Goal: Task Accomplishment & Management: Use online tool/utility

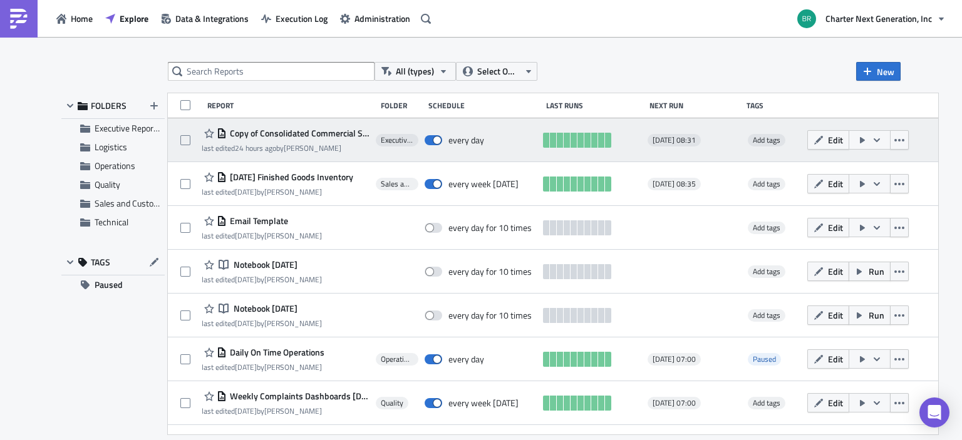
click at [868, 140] on icon "button" at bounding box center [863, 140] width 10 height 10
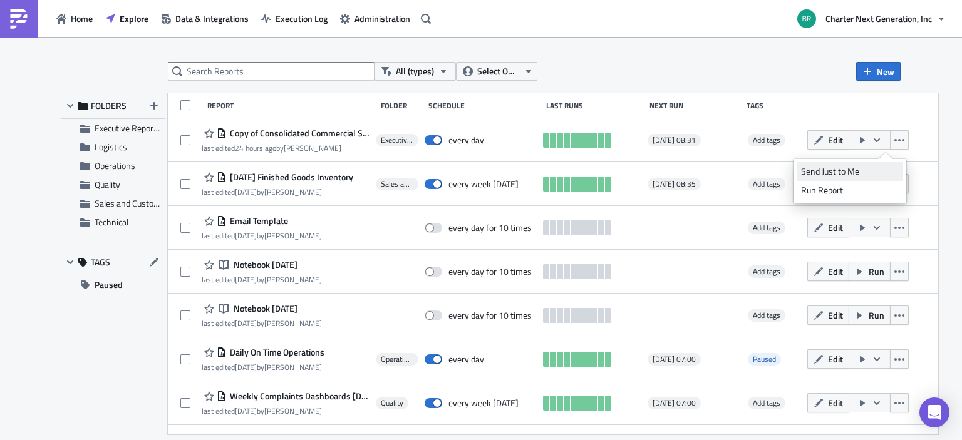
click at [852, 163] on link "Send Just to Me" at bounding box center [850, 171] width 107 height 19
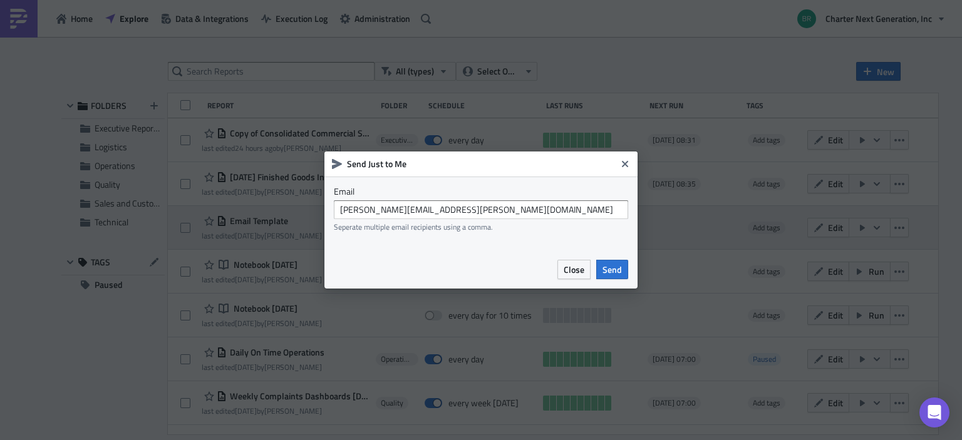
drag, startPoint x: 612, startPoint y: 268, endPoint x: 619, endPoint y: 241, distance: 27.2
click at [612, 268] on span "Send" at bounding box center [612, 269] width 19 height 13
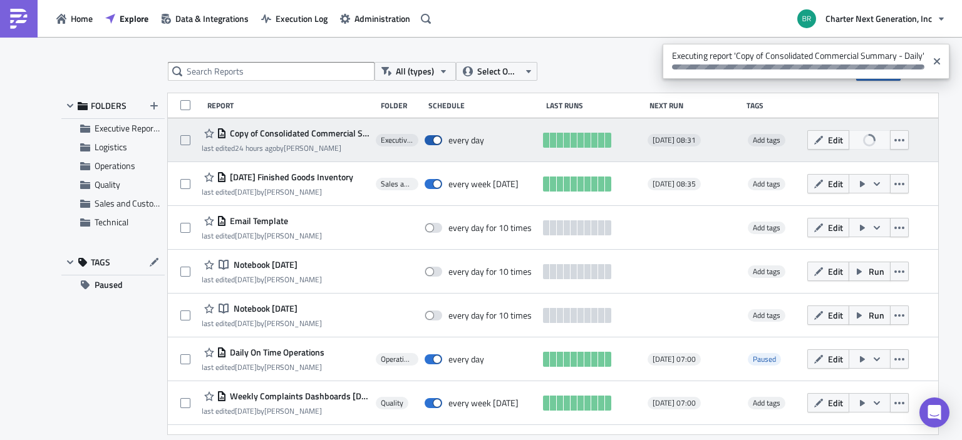
click at [442, 137] on span at bounding box center [434, 140] width 18 height 10
click at [435, 137] on input "checkbox" at bounding box center [431, 141] width 8 height 8
checkbox input "false"
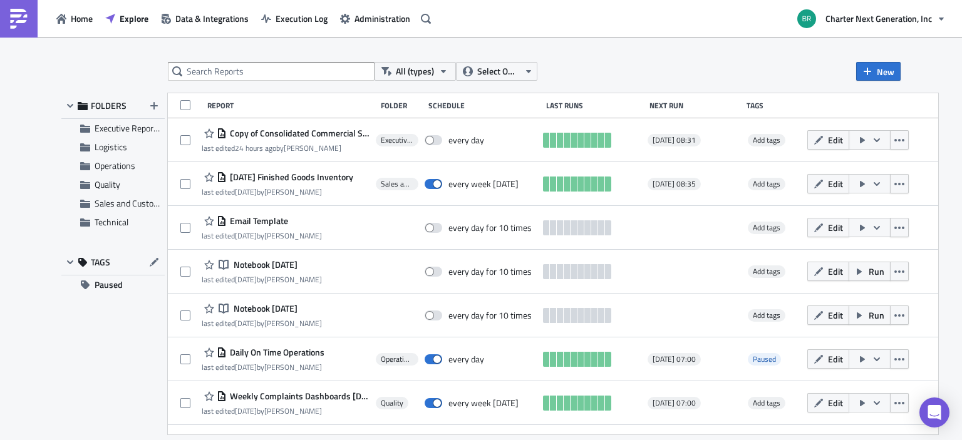
click at [841, 132] on button "Edit" at bounding box center [829, 139] width 42 height 19
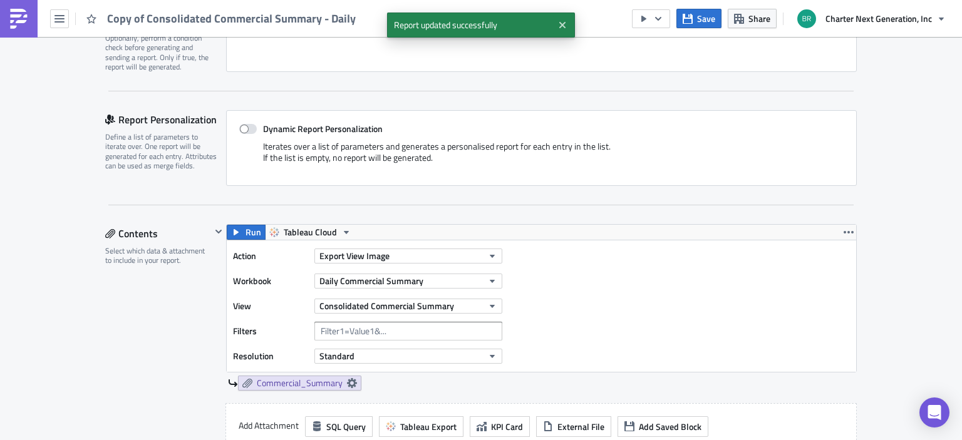
scroll to position [251, 0]
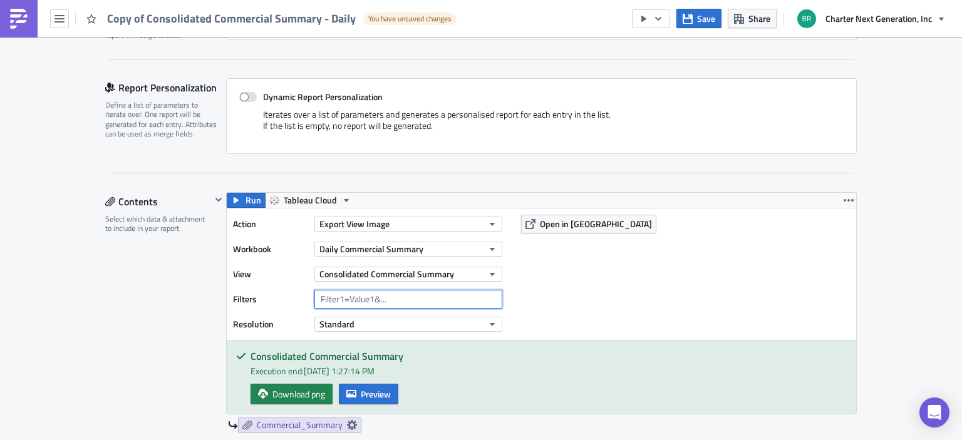
click at [376, 304] on input "text" at bounding box center [409, 299] width 188 height 19
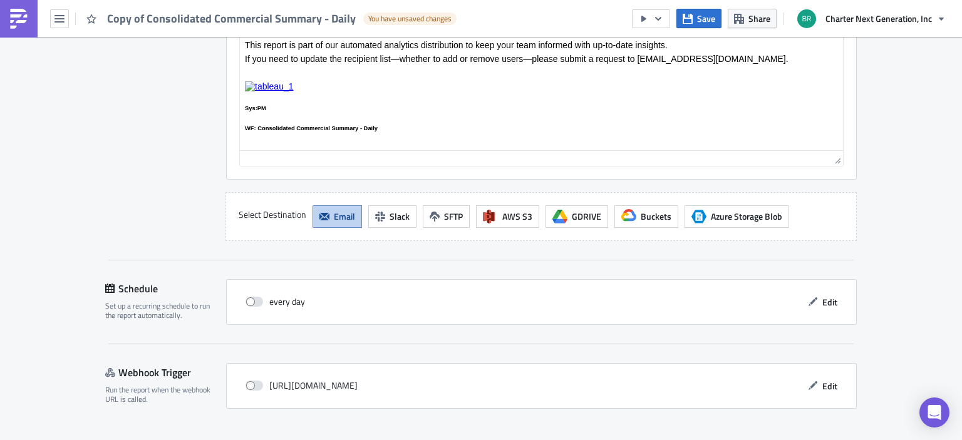
scroll to position [1227, 0]
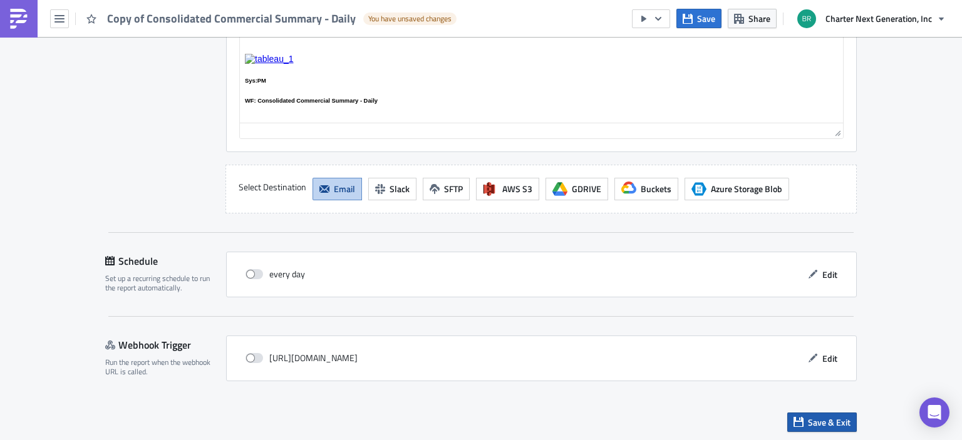
type input "MaxAge=1"
click at [821, 421] on span "Save & Exit" at bounding box center [829, 422] width 43 height 13
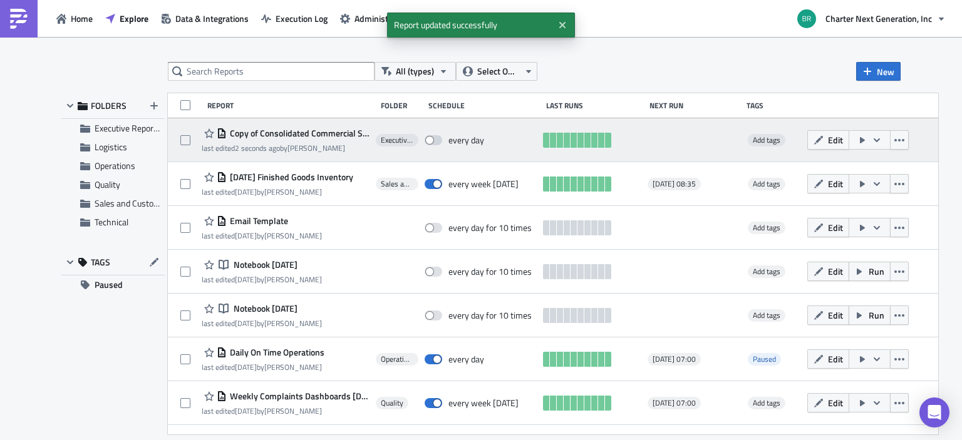
click at [887, 137] on button "button" at bounding box center [870, 139] width 42 height 19
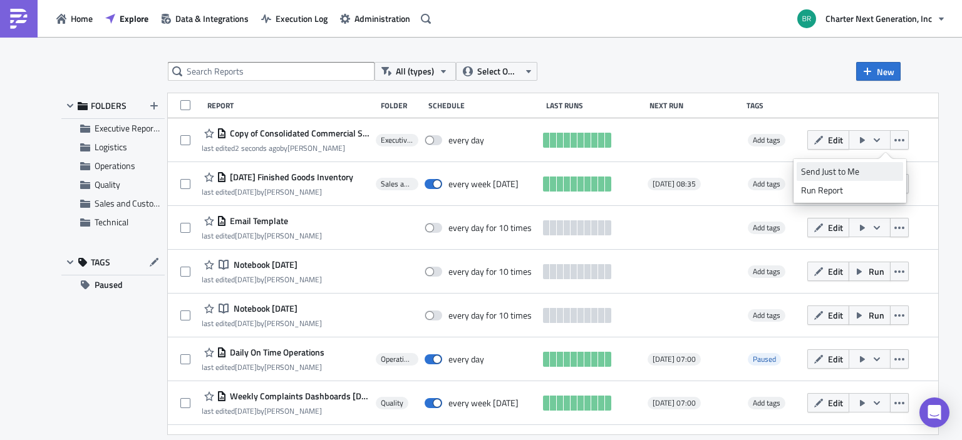
click at [851, 167] on div "Send Just to Me" at bounding box center [850, 171] width 98 height 13
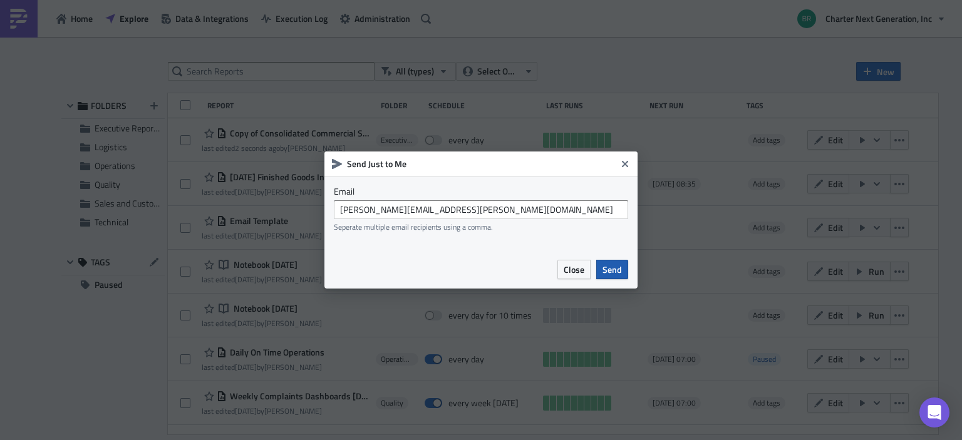
click at [608, 273] on span "Send" at bounding box center [612, 269] width 19 height 13
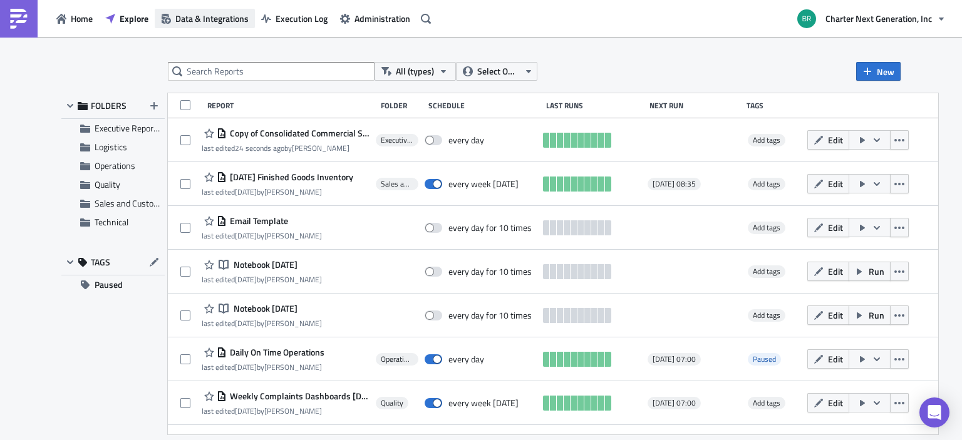
click at [188, 14] on span "Data & Integrations" at bounding box center [211, 18] width 73 height 13
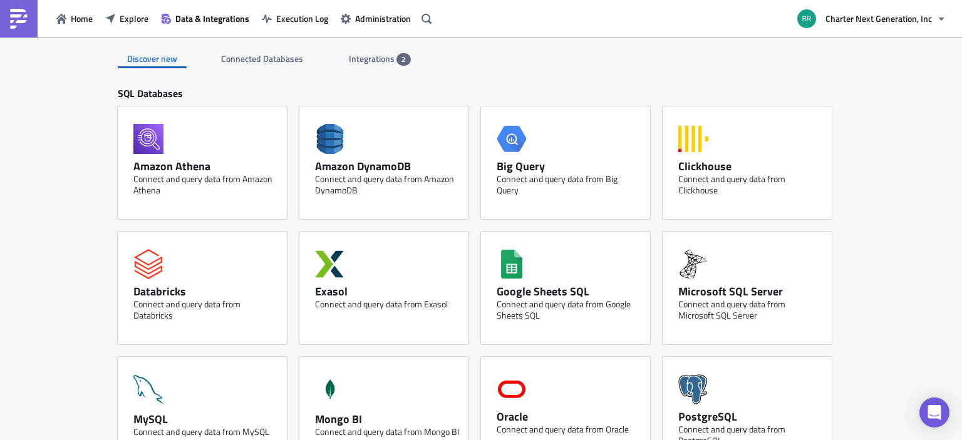
click at [375, 67] on div "Integrations 2" at bounding box center [380, 58] width 62 height 19
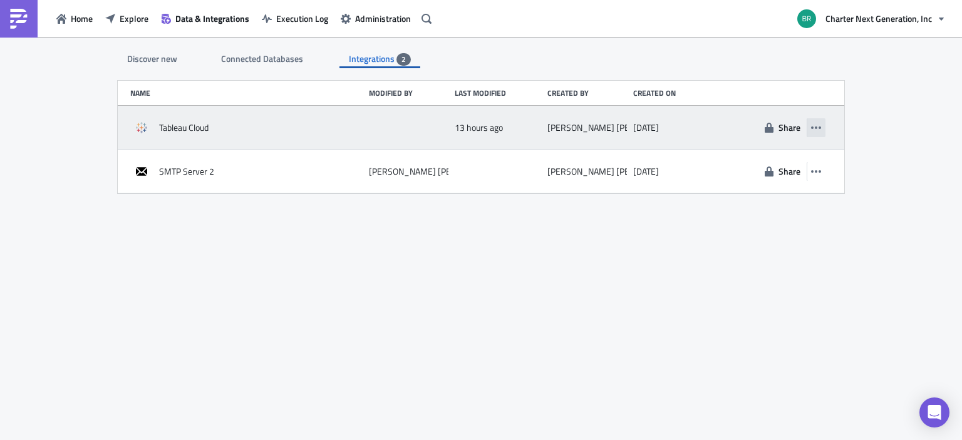
click at [824, 124] on button "button" at bounding box center [816, 127] width 19 height 19
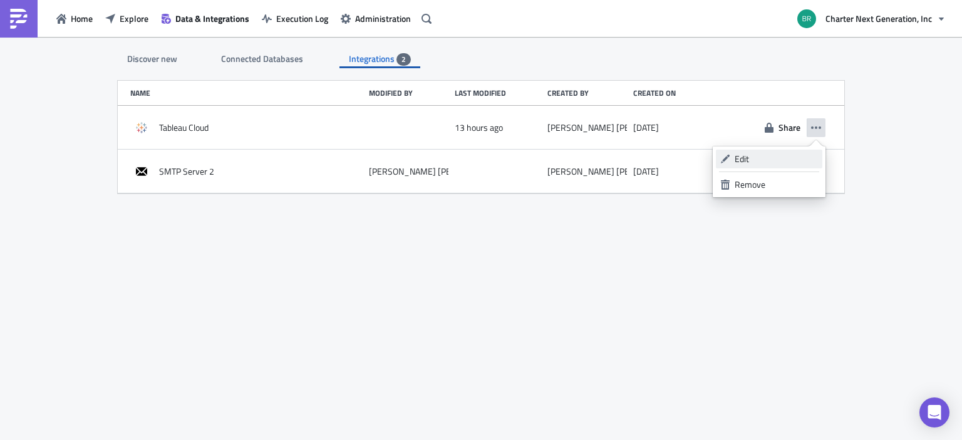
click at [777, 160] on div "Edit" at bounding box center [776, 159] width 83 height 13
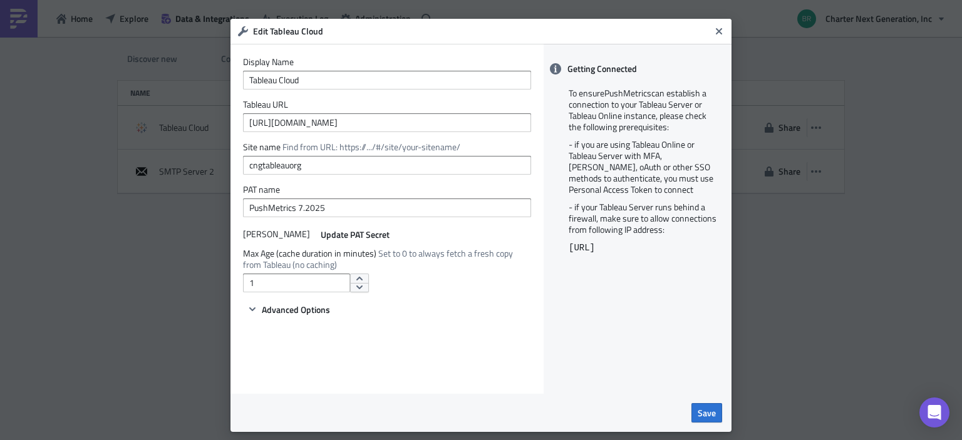
click at [352, 293] on form "Display Name Tableau Cloud Tableau URL [URL][DOMAIN_NAME] Site name Find from U…" at bounding box center [387, 186] width 288 height 261
type input "0"
click at [710, 421] on button "Save" at bounding box center [707, 412] width 31 height 19
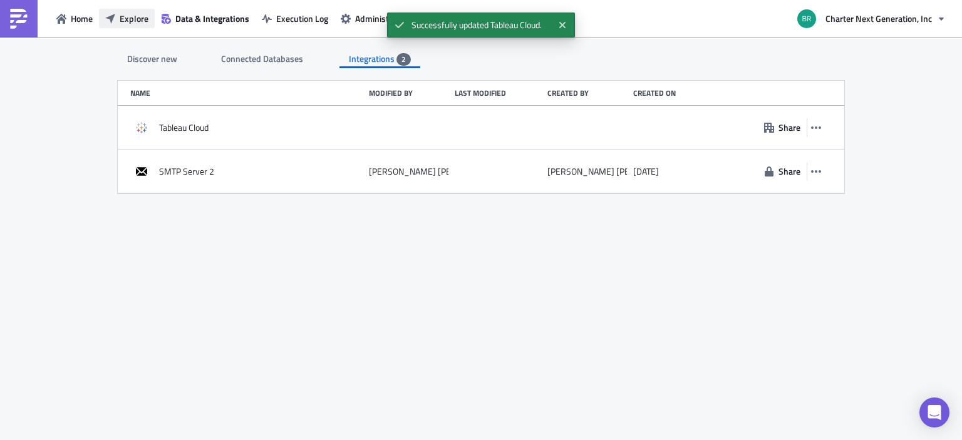
click at [123, 14] on span "Explore" at bounding box center [134, 18] width 29 height 13
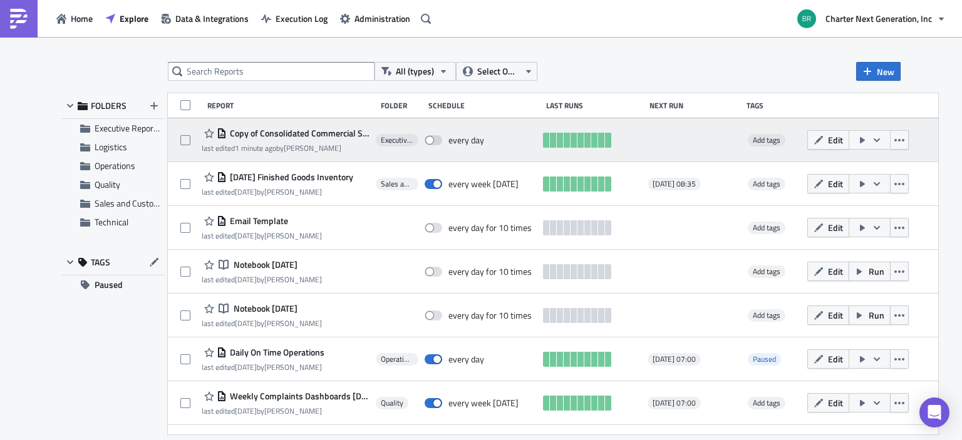
click at [868, 139] on icon "button" at bounding box center [863, 140] width 10 height 10
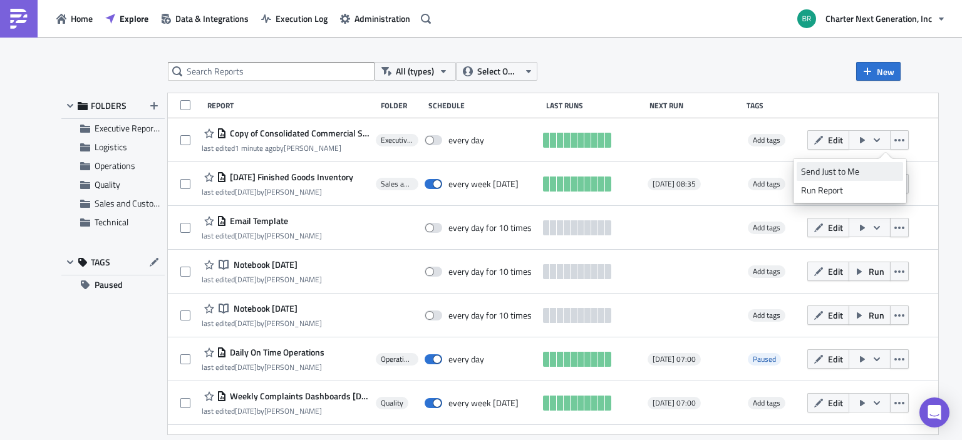
click at [840, 174] on div "Send Just to Me" at bounding box center [850, 171] width 98 height 13
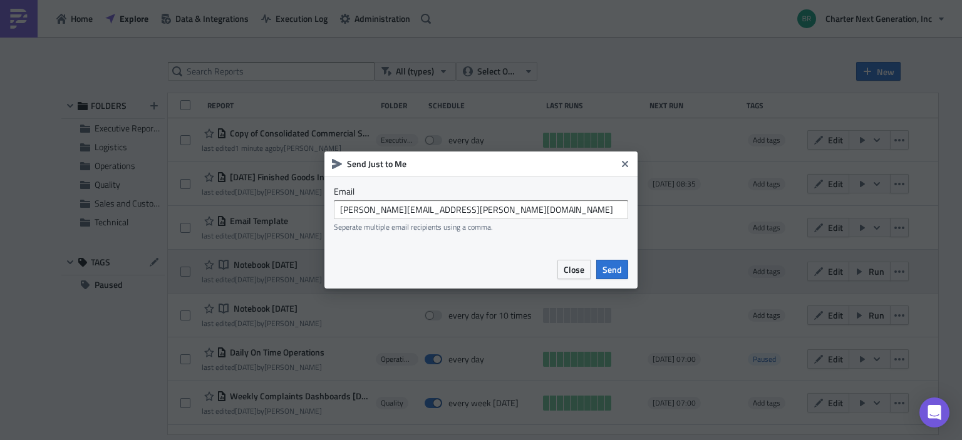
click at [615, 270] on span "Send" at bounding box center [612, 269] width 19 height 13
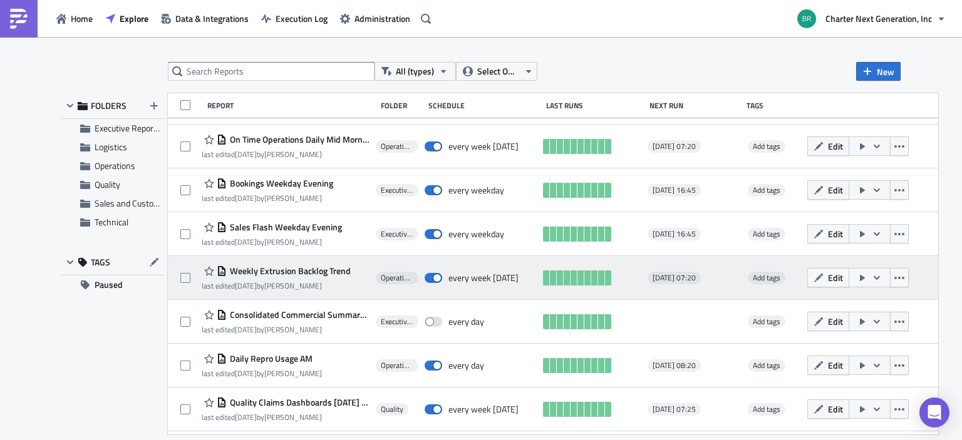
scroll to position [648, 0]
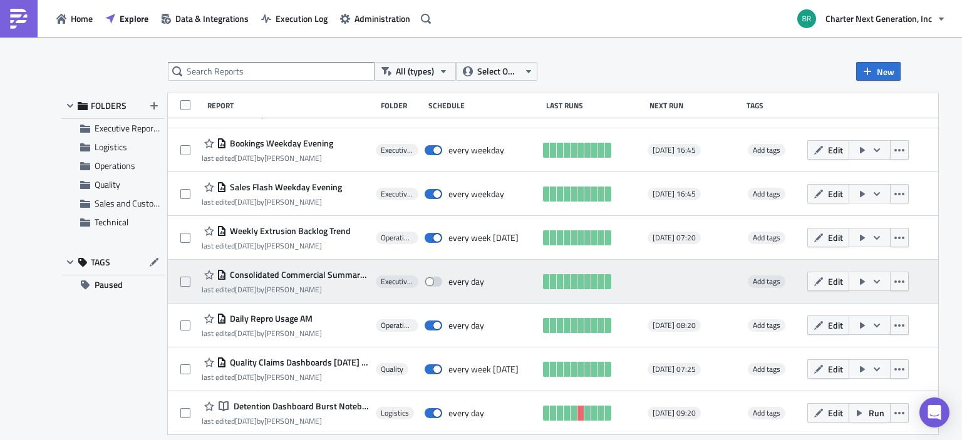
click at [868, 283] on icon "button" at bounding box center [863, 282] width 10 height 10
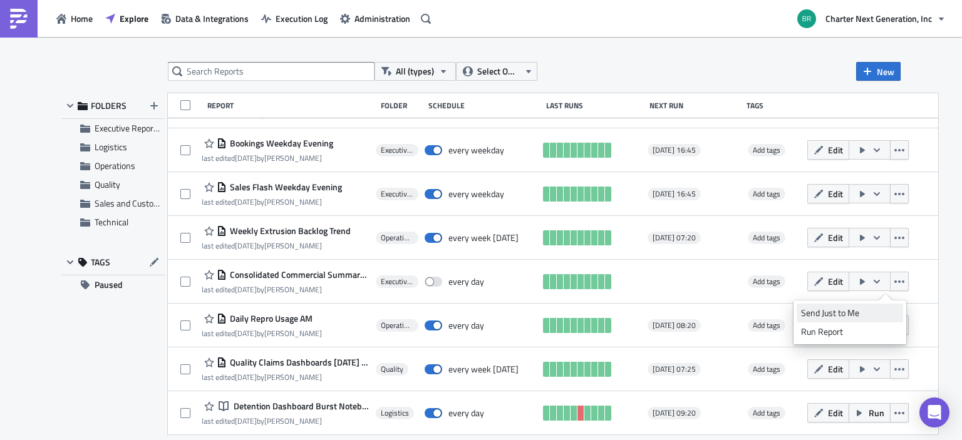
click at [836, 309] on div "Send Just to Me" at bounding box center [850, 313] width 98 height 13
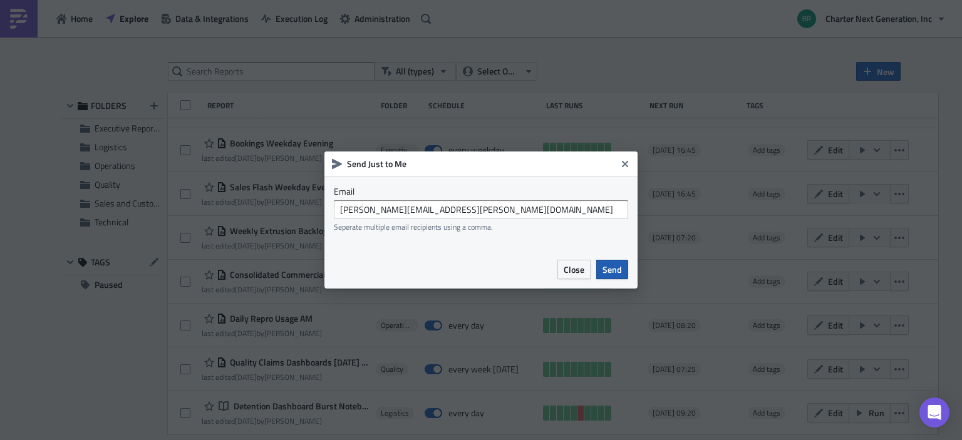
click at [613, 265] on span "Send" at bounding box center [612, 269] width 19 height 13
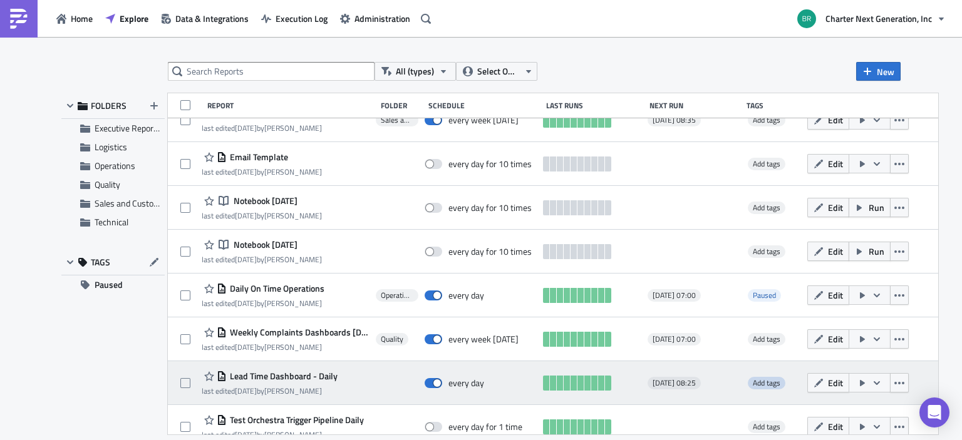
scroll to position [0, 0]
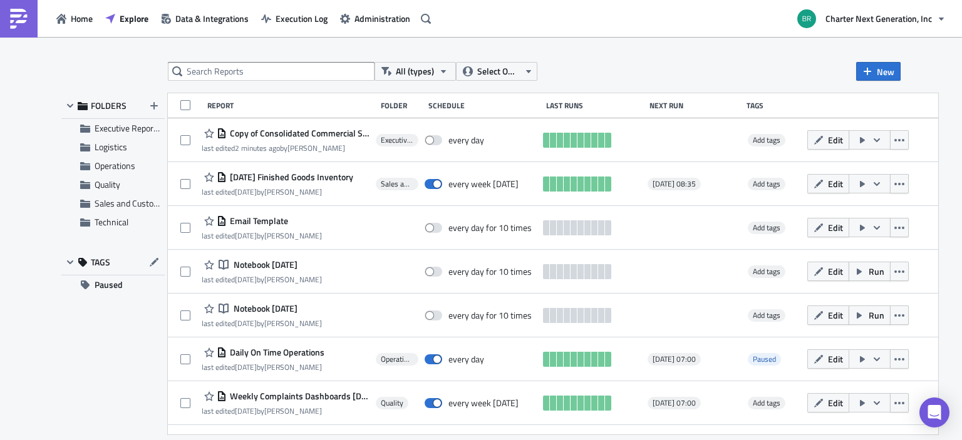
click at [843, 140] on span "Edit" at bounding box center [835, 139] width 15 height 13
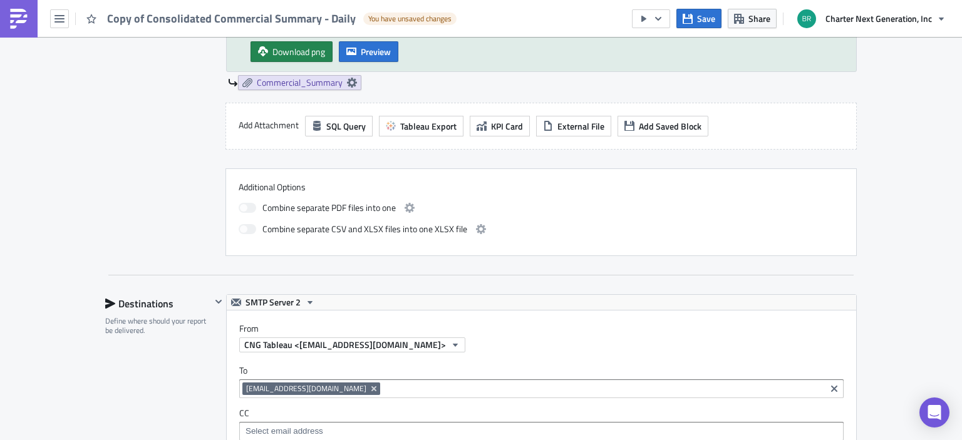
scroll to position [287, 0]
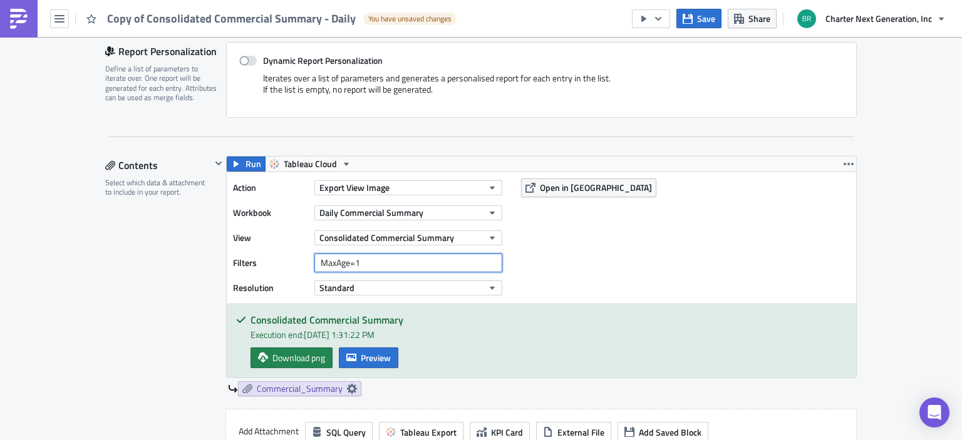
drag, startPoint x: 367, startPoint y: 259, endPoint x: 271, endPoint y: 280, distance: 98.2
click at [271, 280] on div "Action Export View Image Workbook Daily Commercial Summary View Consolidated Co…" at bounding box center [371, 238] width 276 height 119
click at [690, 25] on button "Save" at bounding box center [699, 18] width 45 height 19
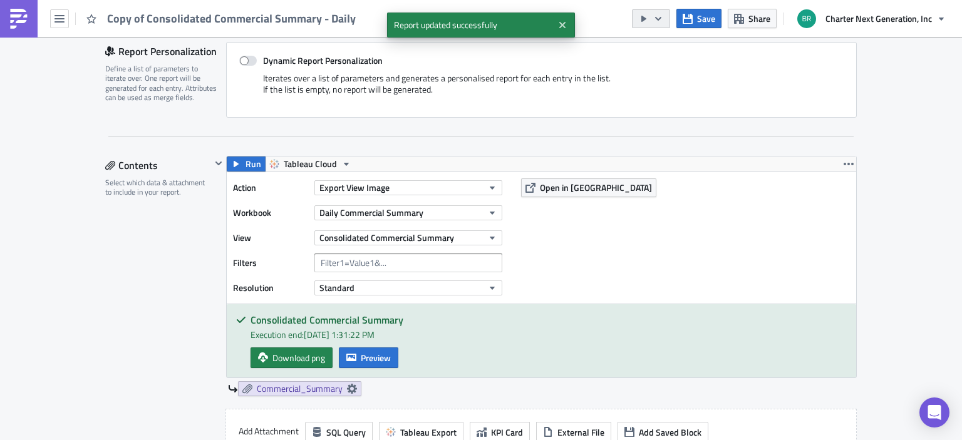
click at [661, 14] on icon "button" at bounding box center [658, 19] width 10 height 10
click at [659, 43] on div "Send Just to Me" at bounding box center [690, 49] width 98 height 13
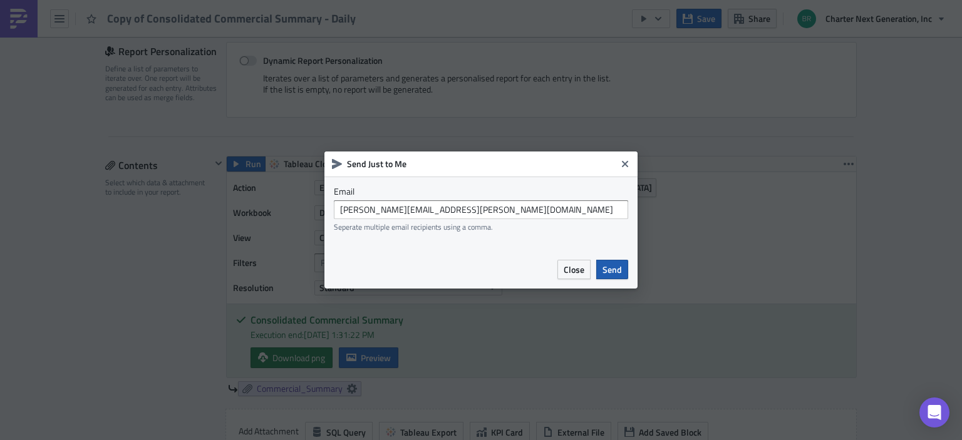
click at [625, 278] on button "Send" at bounding box center [612, 269] width 32 height 19
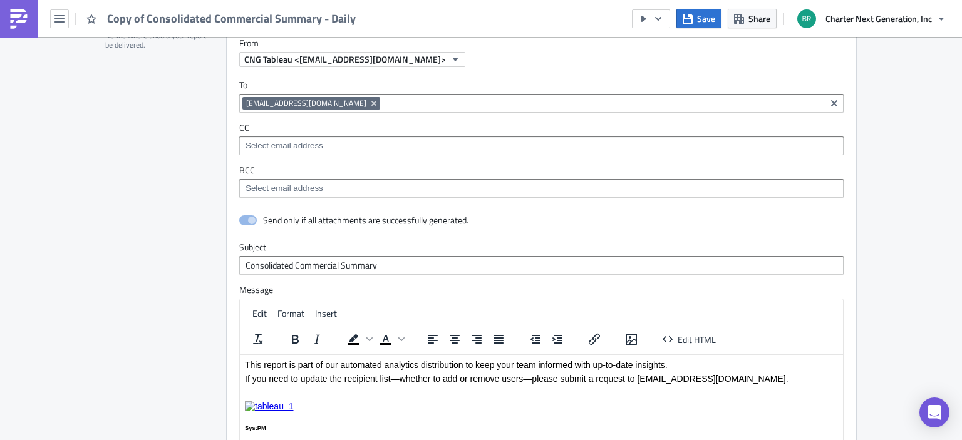
scroll to position [1227, 0]
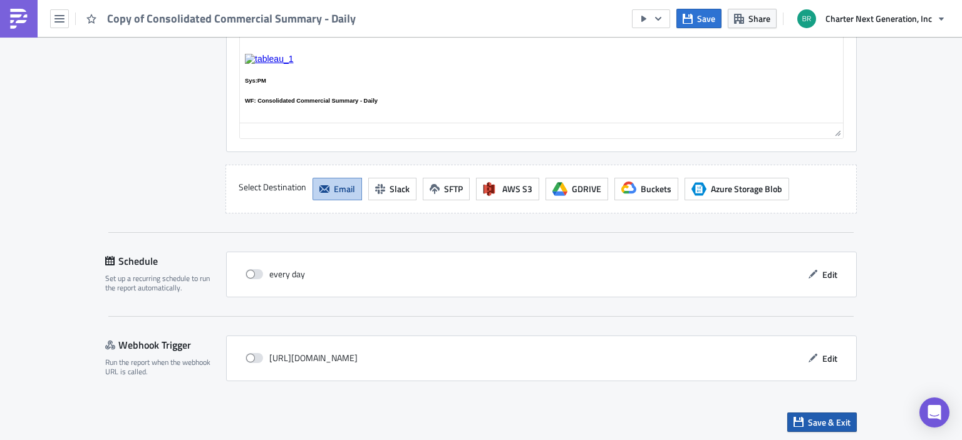
click at [820, 421] on span "Save & Exit" at bounding box center [829, 422] width 43 height 13
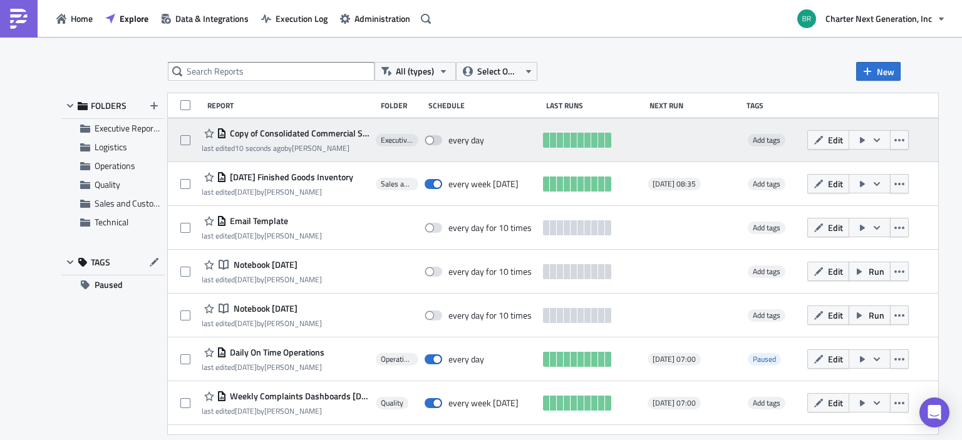
click at [882, 133] on button "button" at bounding box center [870, 139] width 42 height 19
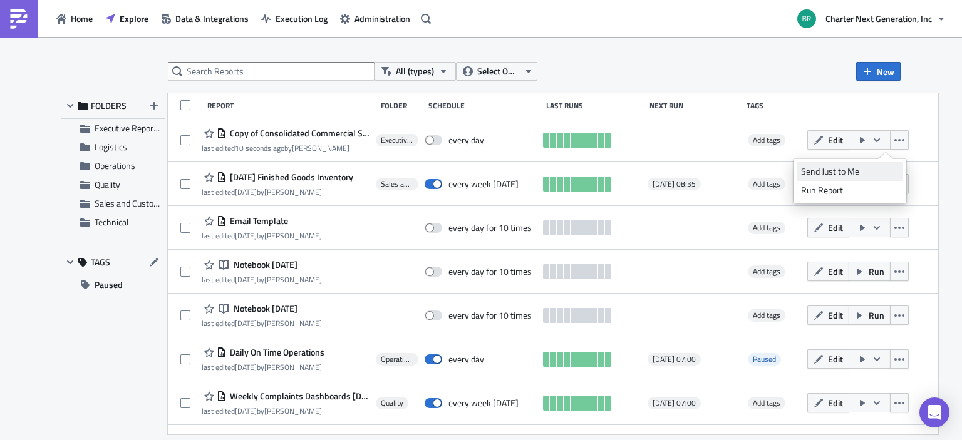
click at [832, 172] on div "Send Just to Me" at bounding box center [850, 171] width 98 height 13
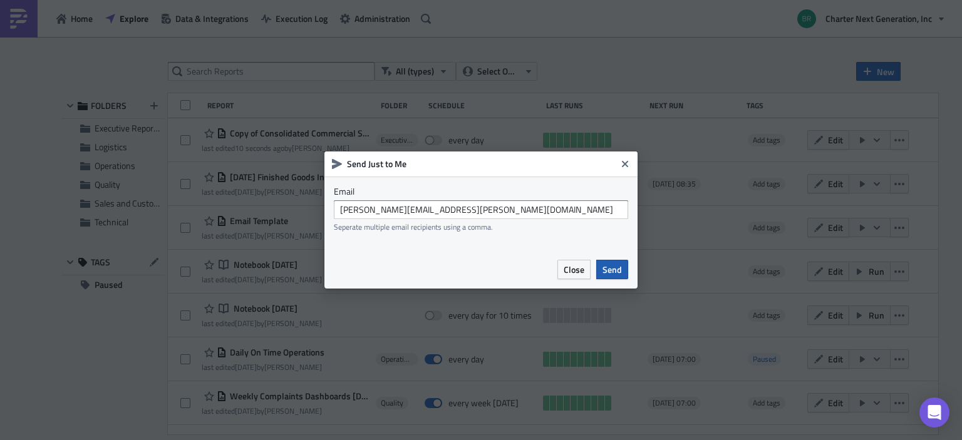
click at [624, 267] on button "Send" at bounding box center [612, 269] width 32 height 19
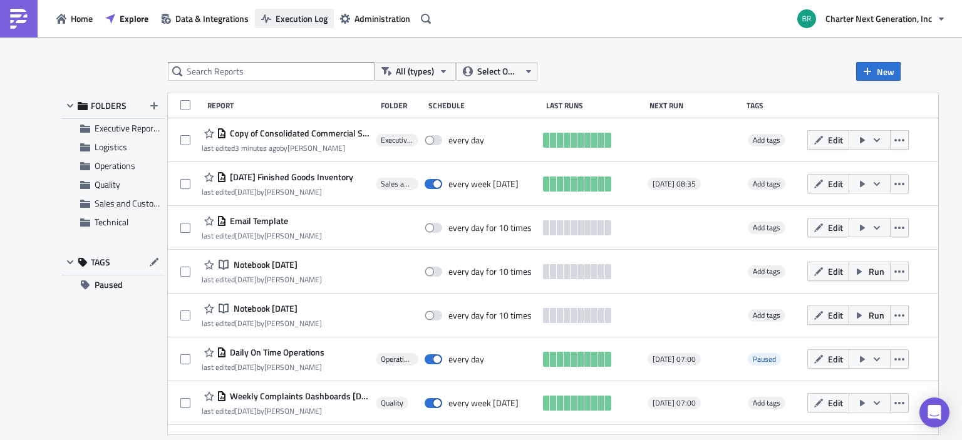
click at [311, 14] on span "Execution Log" at bounding box center [302, 18] width 52 height 13
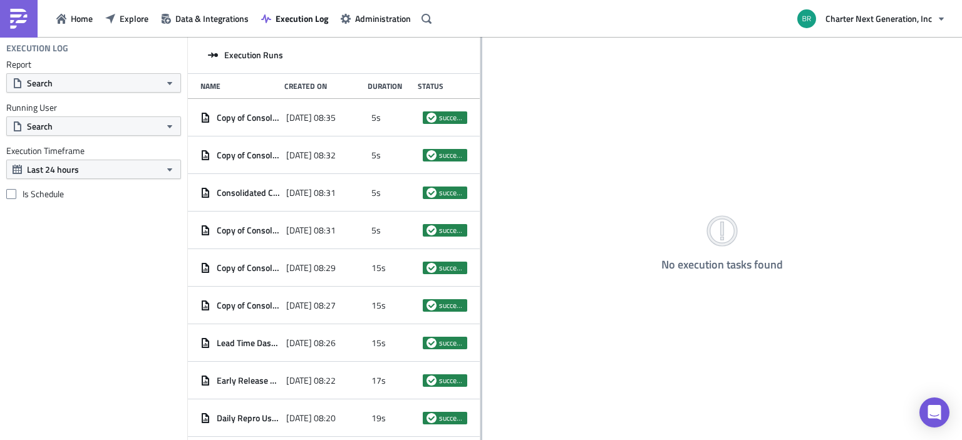
drag, startPoint x: 343, startPoint y: 117, endPoint x: 481, endPoint y: 139, distance: 138.9
click at [481, 139] on div at bounding box center [482, 239] width 2 height 405
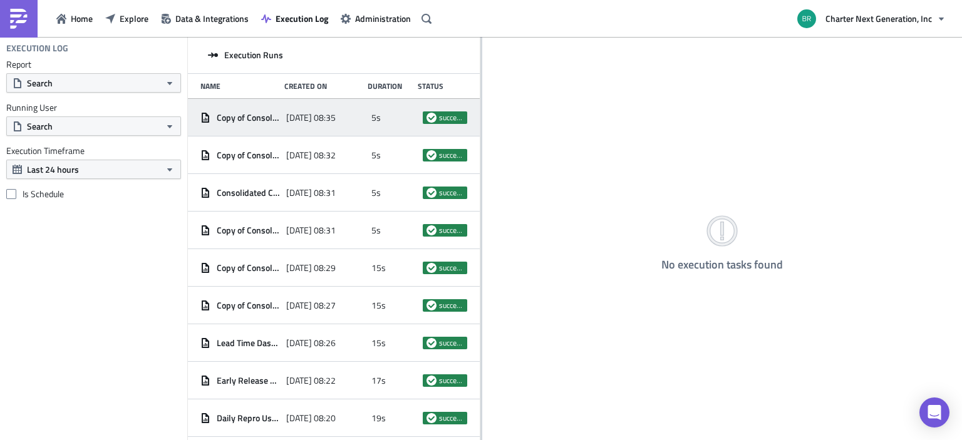
click at [291, 113] on span "2025-08-31 08:35" at bounding box center [310, 117] width 49 height 11
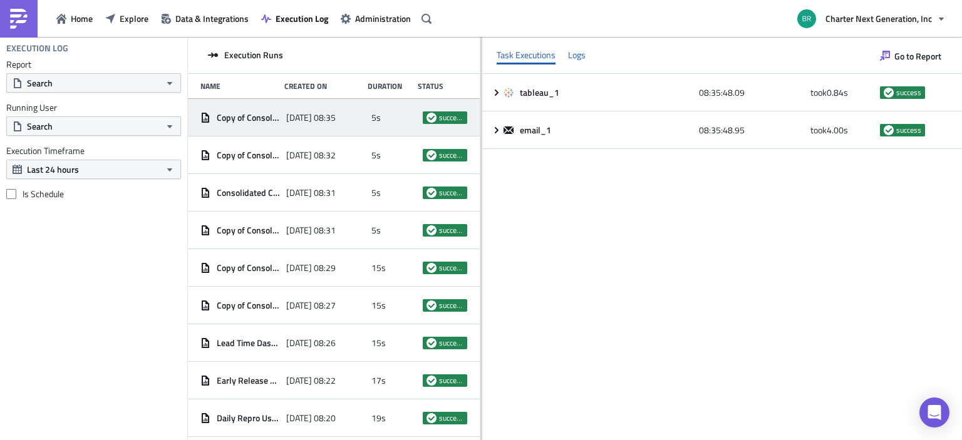
click at [582, 55] on div "Logs" at bounding box center [577, 55] width 18 height 19
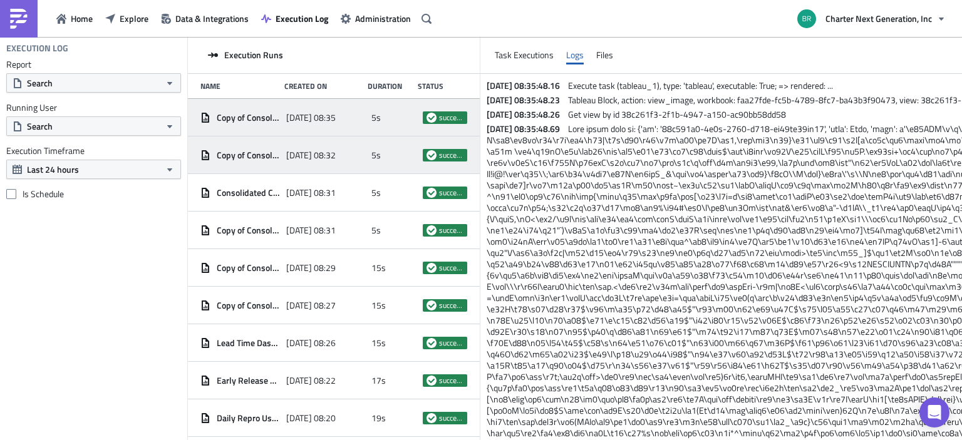
click at [299, 160] on span "2025-08-31 08:32" at bounding box center [310, 155] width 49 height 11
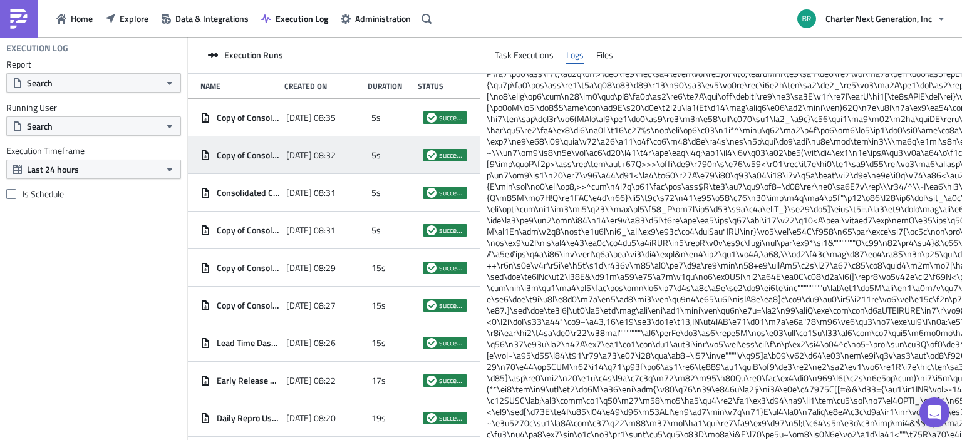
scroll to position [313, 0]
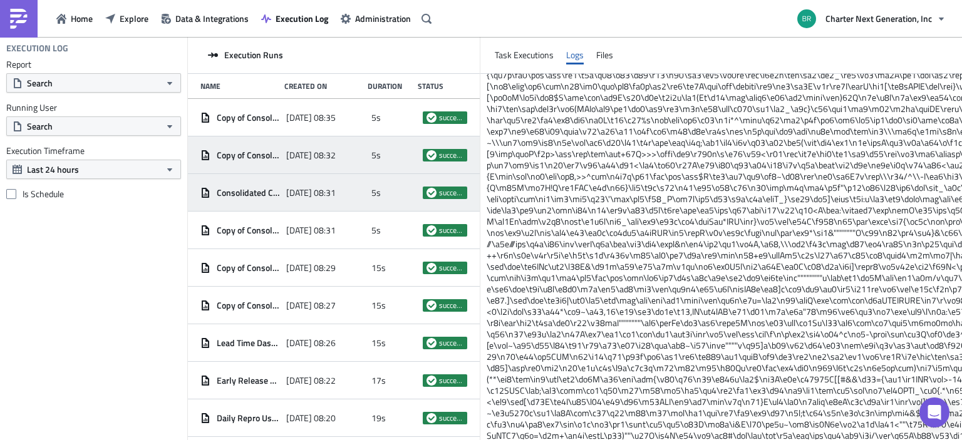
click at [321, 203] on div "[DATE] 08:31" at bounding box center [326, 193] width 80 height 23
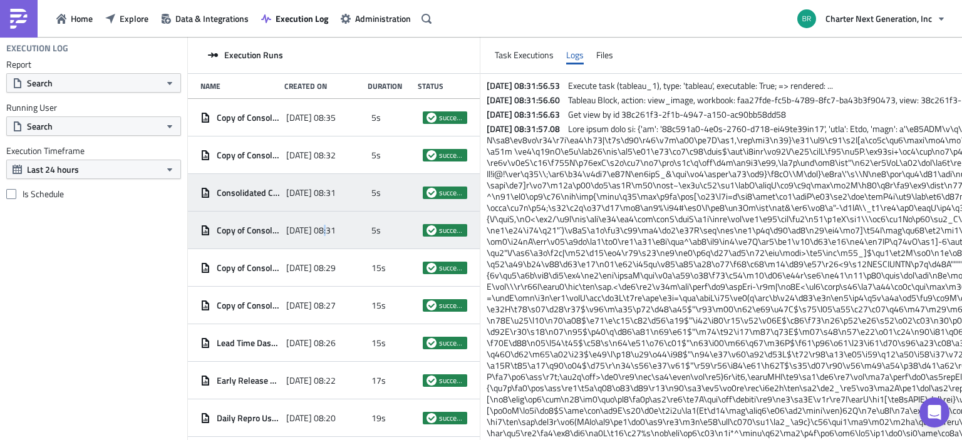
click at [328, 226] on span "[DATE] 08:31" at bounding box center [310, 230] width 49 height 11
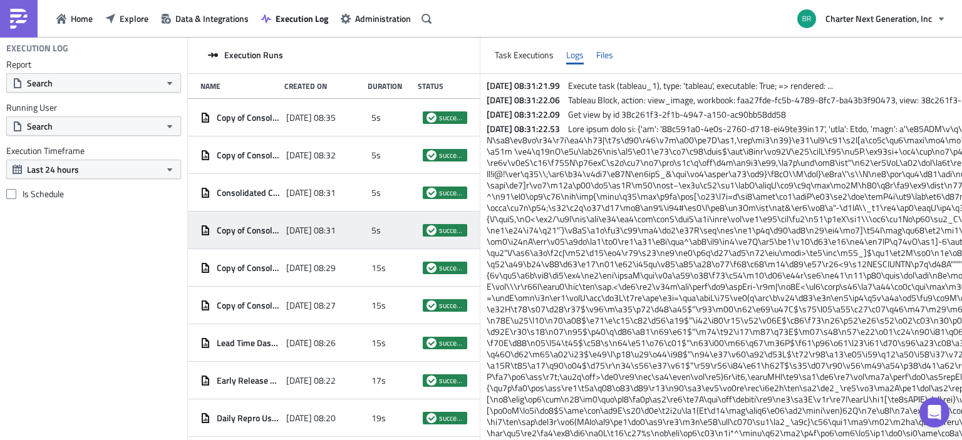
click at [601, 50] on div "Files" at bounding box center [604, 55] width 17 height 19
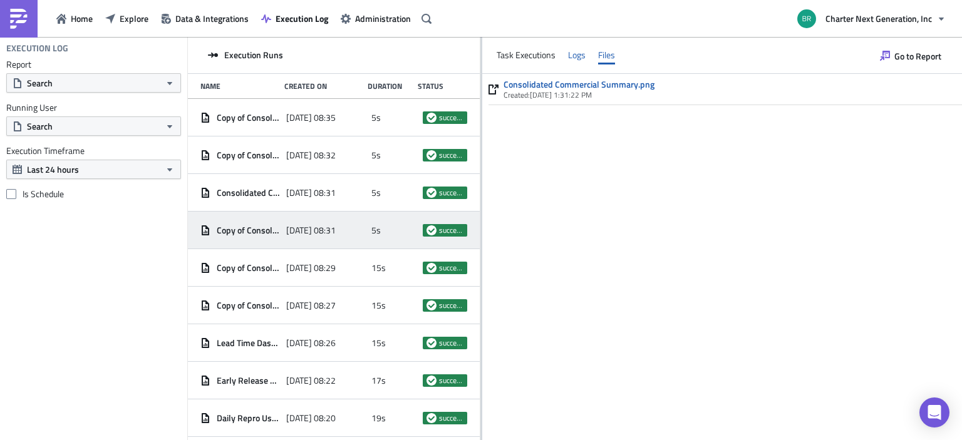
click at [581, 53] on div "Logs" at bounding box center [577, 55] width 18 height 19
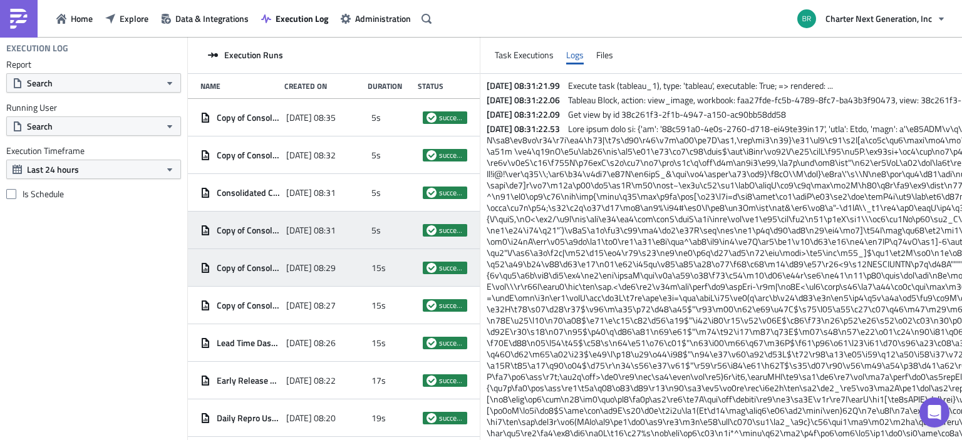
click at [306, 270] on span "2025-08-31 08:29" at bounding box center [310, 268] width 49 height 11
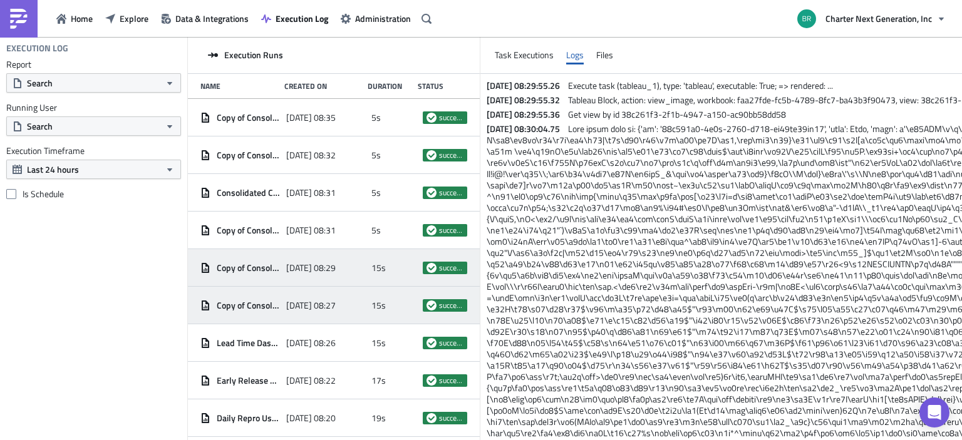
click at [298, 307] on span "2025-08-31 08:27" at bounding box center [310, 305] width 49 height 11
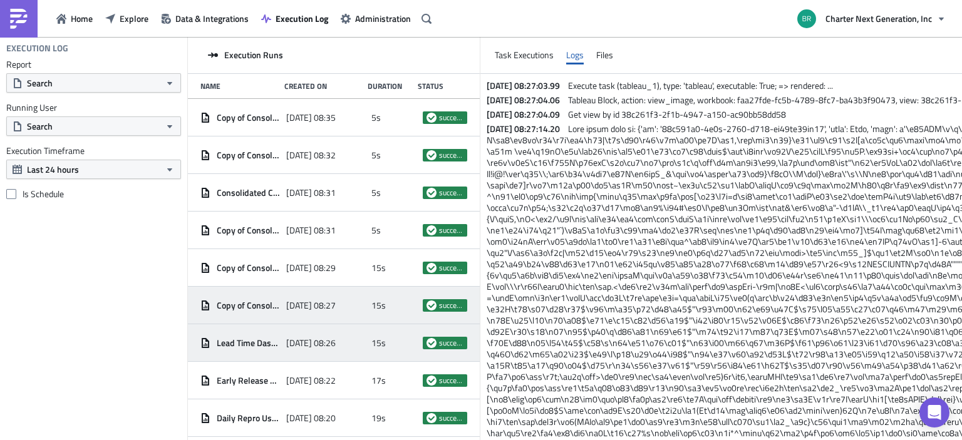
click at [296, 335] on div "2025-08-31 08:26" at bounding box center [326, 343] width 80 height 23
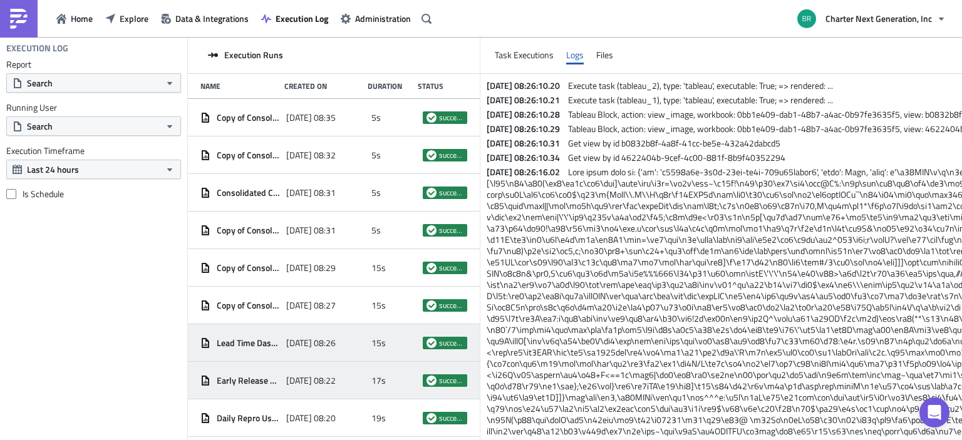
click at [306, 370] on div "2025-08-31 08:22" at bounding box center [326, 381] width 80 height 23
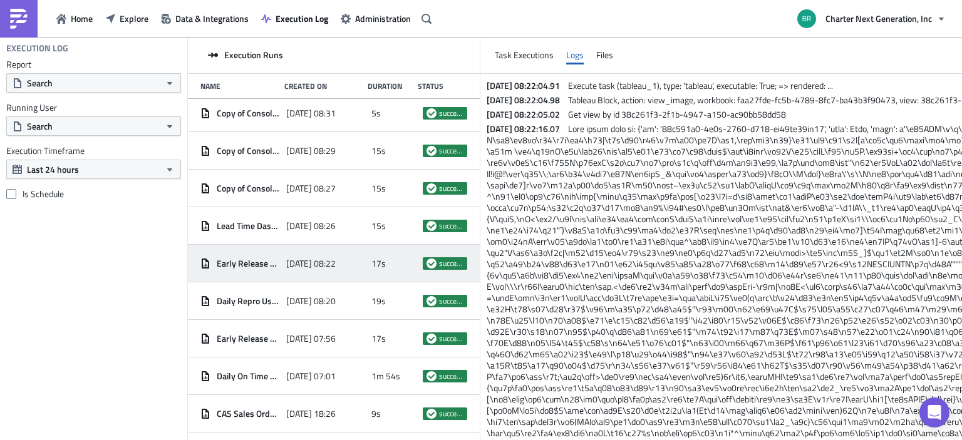
scroll to position [125, 0]
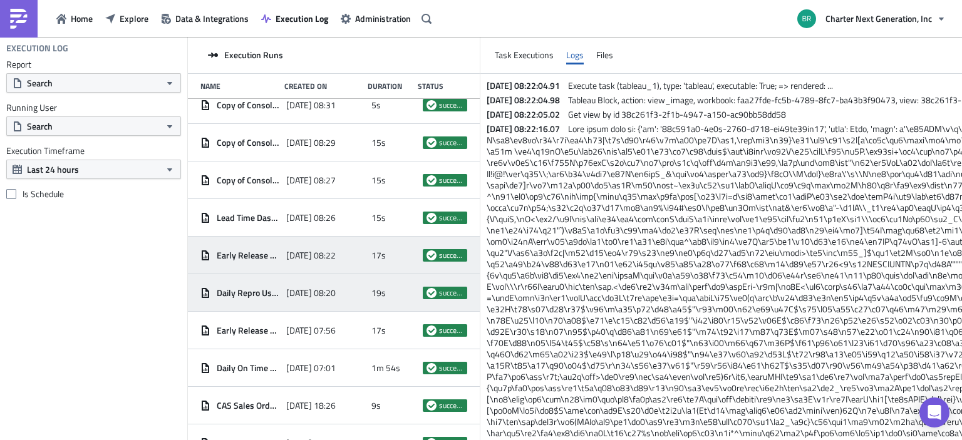
click at [306, 294] on span "2025-08-31 08:20" at bounding box center [310, 293] width 49 height 11
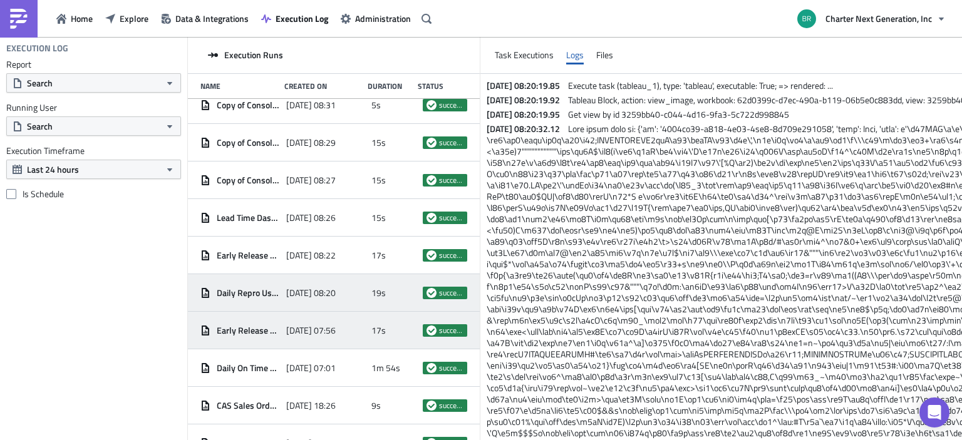
click at [306, 321] on div "2025-08-31 07:56" at bounding box center [326, 331] width 80 height 23
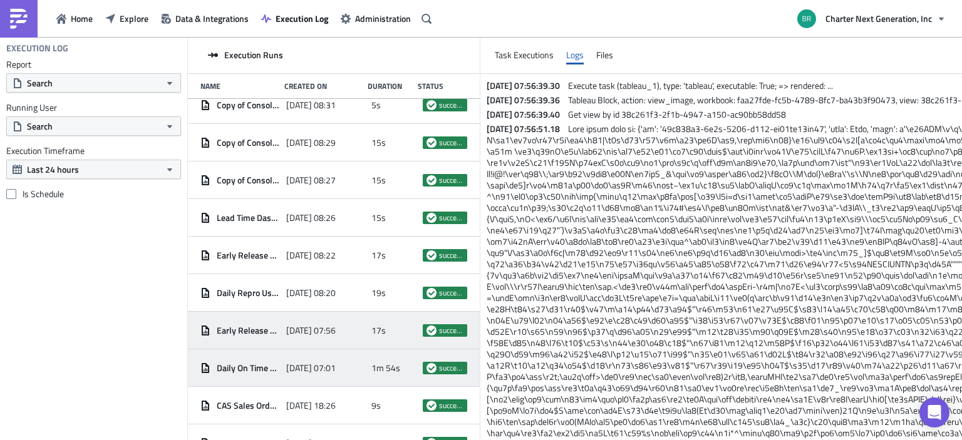
click at [305, 360] on div "2025-08-31 07:01" at bounding box center [326, 368] width 80 height 23
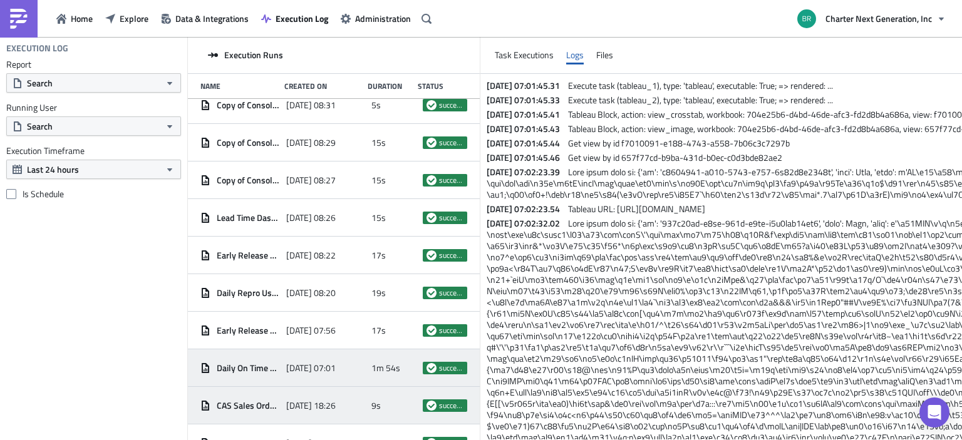
click at [318, 401] on span "2025-08-30 18:26" at bounding box center [310, 405] width 49 height 11
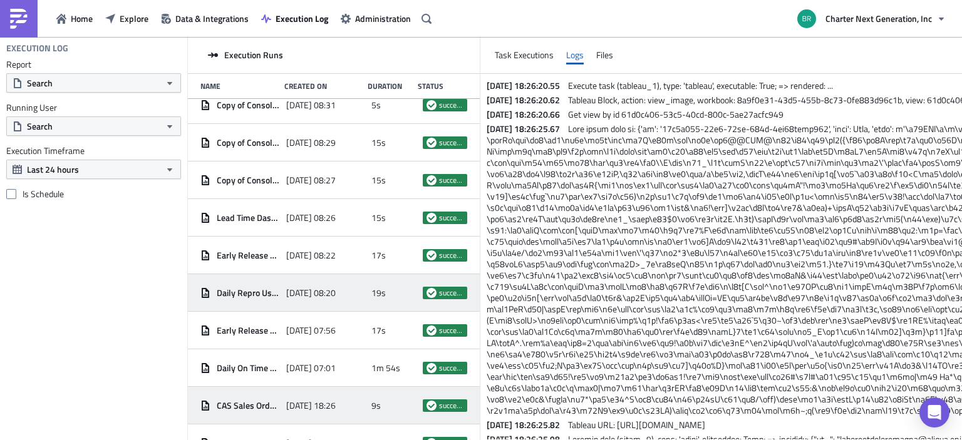
click at [280, 295] on div "Daily Repro Usage AM 2025-08-31 08:20 19s success" at bounding box center [334, 293] width 292 height 38
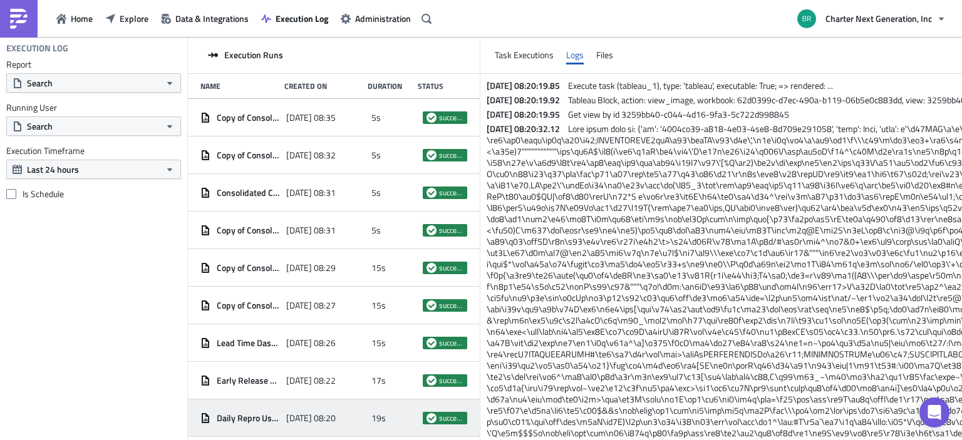
scroll to position [0, 0]
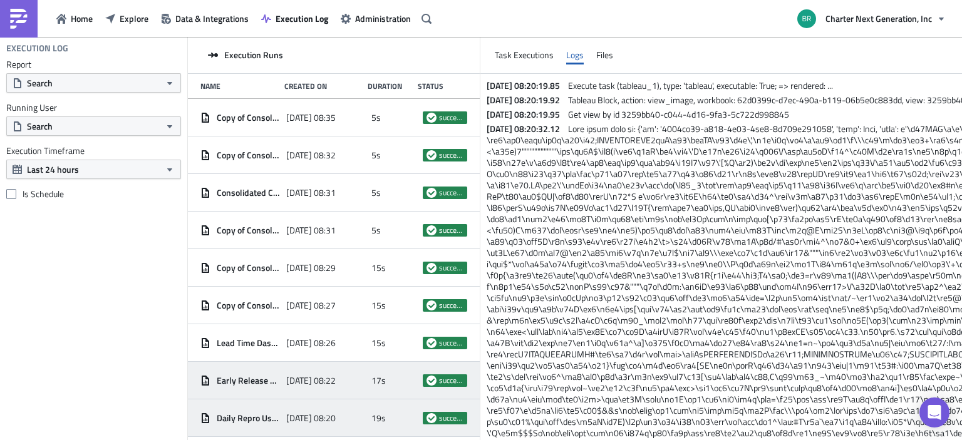
click at [303, 383] on span "2025-08-31 08:22" at bounding box center [310, 380] width 49 height 11
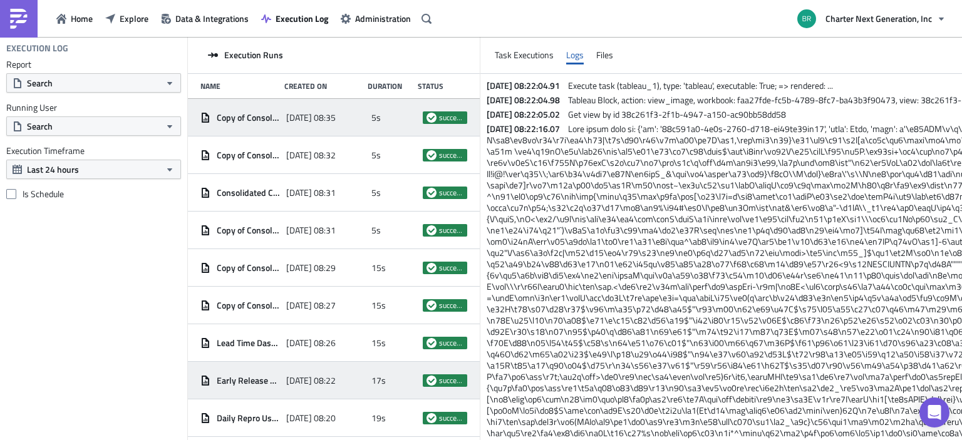
click at [328, 109] on div "2025-08-31 08:35" at bounding box center [326, 118] width 80 height 23
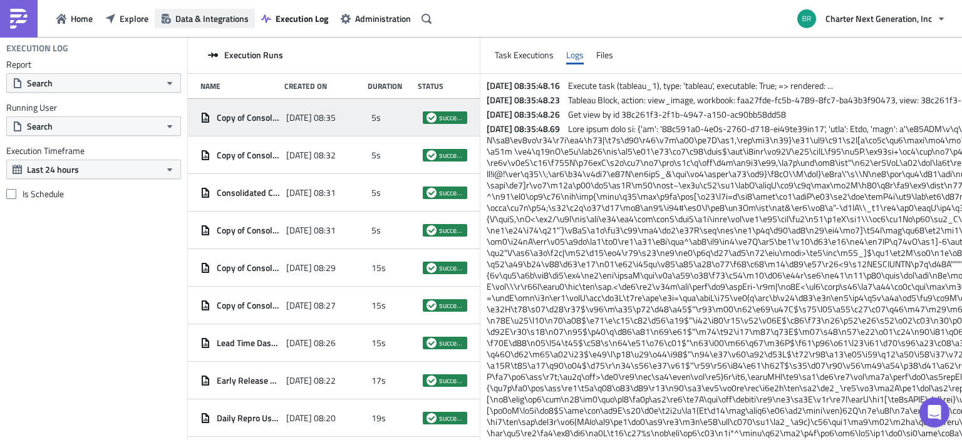
click at [231, 18] on span "Data & Integrations" at bounding box center [211, 18] width 73 height 13
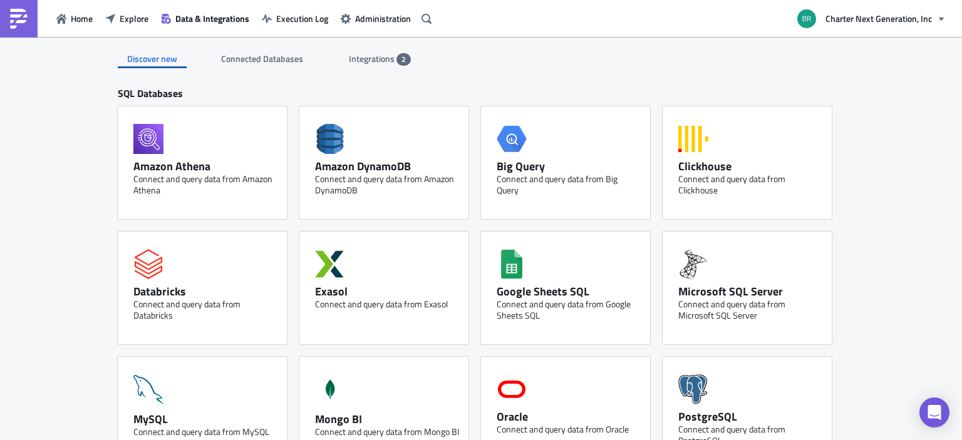
click at [397, 52] on div "Integrations 2" at bounding box center [380, 58] width 62 height 19
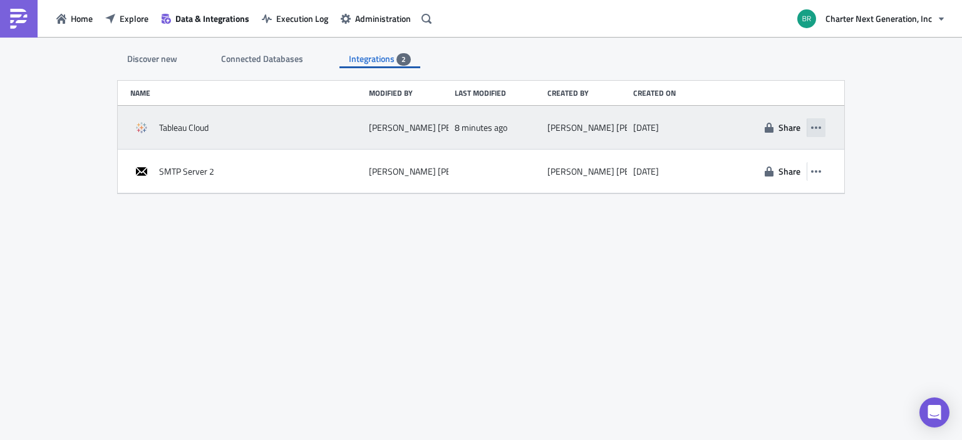
click at [817, 129] on icon "button" at bounding box center [816, 128] width 10 height 10
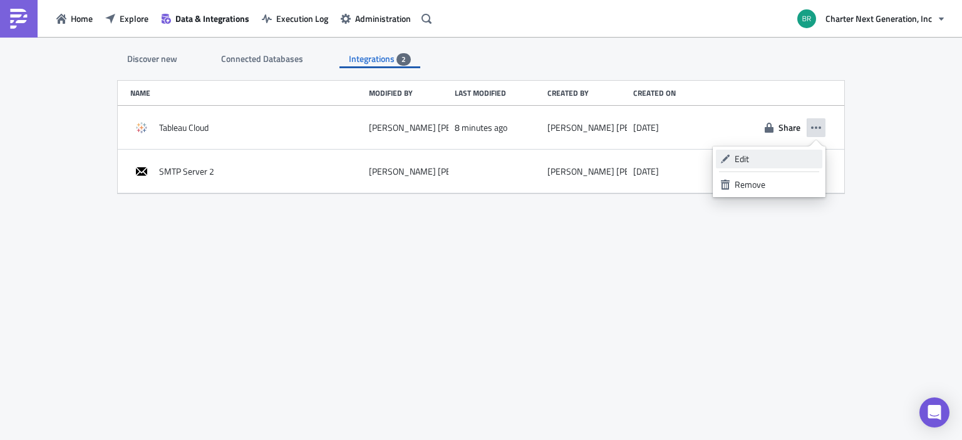
click at [770, 153] on div "Edit" at bounding box center [776, 159] width 83 height 13
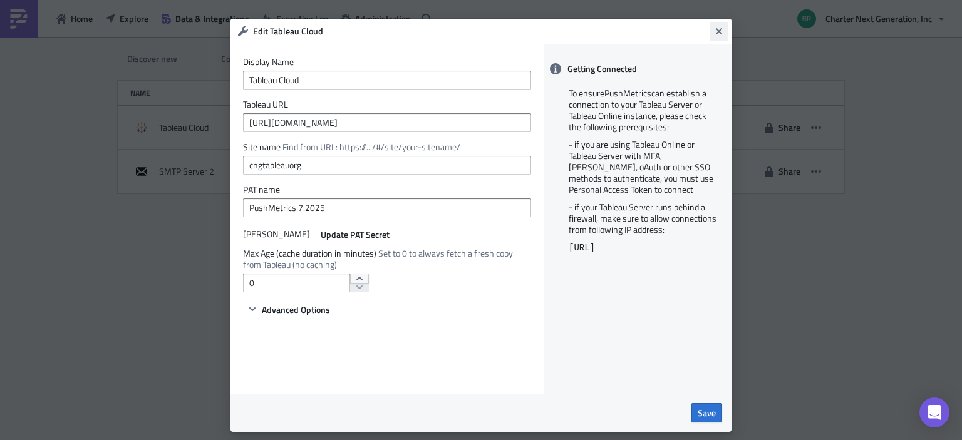
click at [714, 28] on icon "Close" at bounding box center [719, 31] width 10 height 10
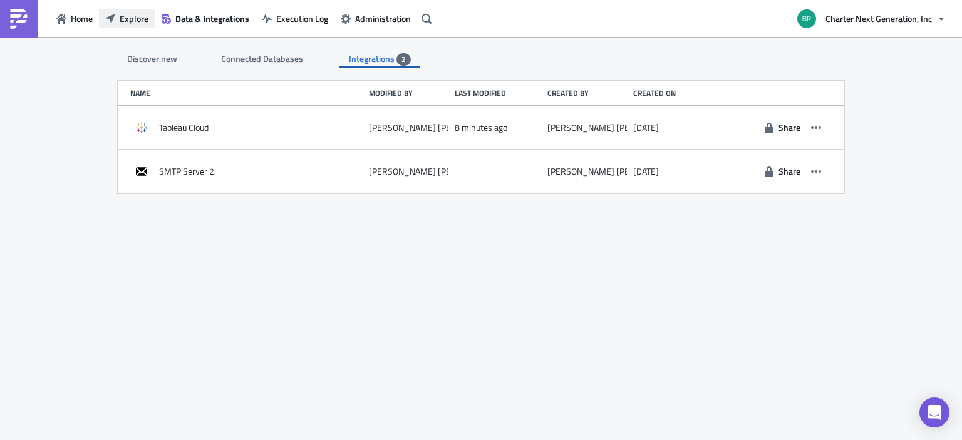
click at [123, 27] on button "Explore" at bounding box center [127, 18] width 56 height 19
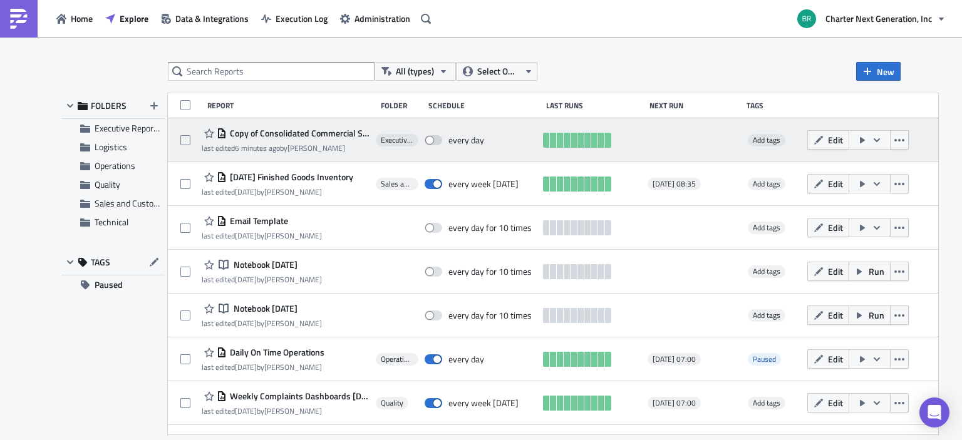
click at [891, 133] on button "button" at bounding box center [870, 139] width 42 height 19
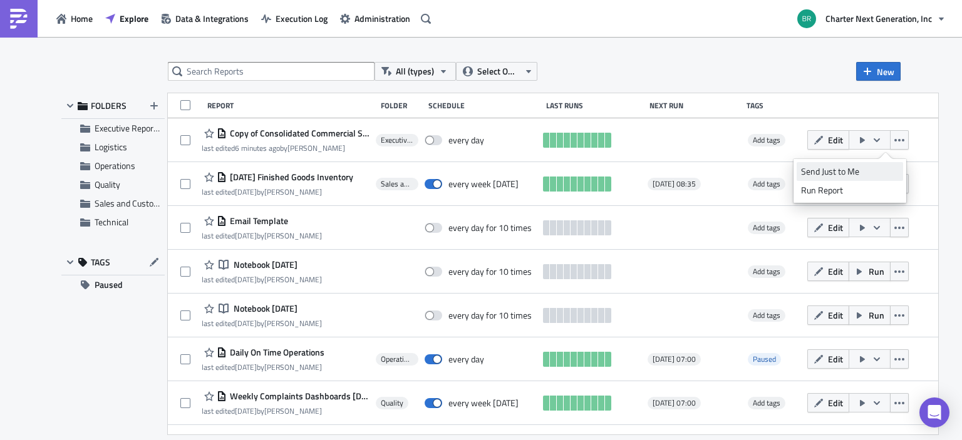
click at [853, 169] on div "Send Just to Me" at bounding box center [850, 171] width 98 height 13
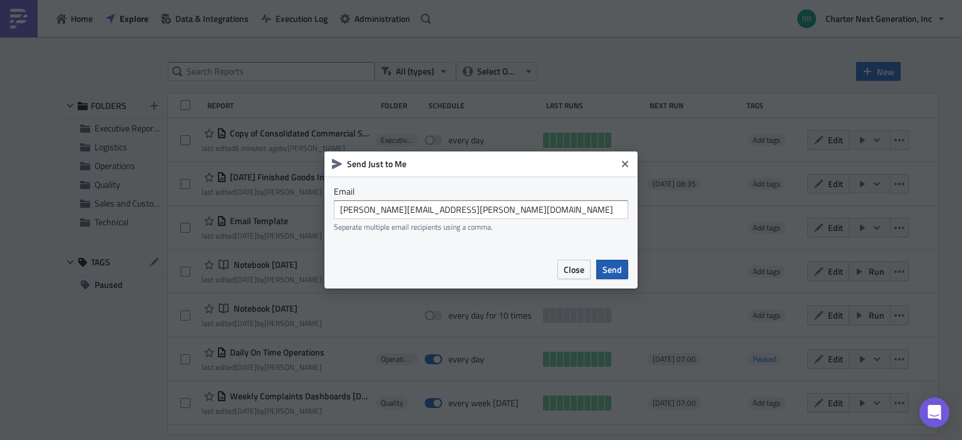
click at [616, 273] on span "Send" at bounding box center [612, 269] width 19 height 13
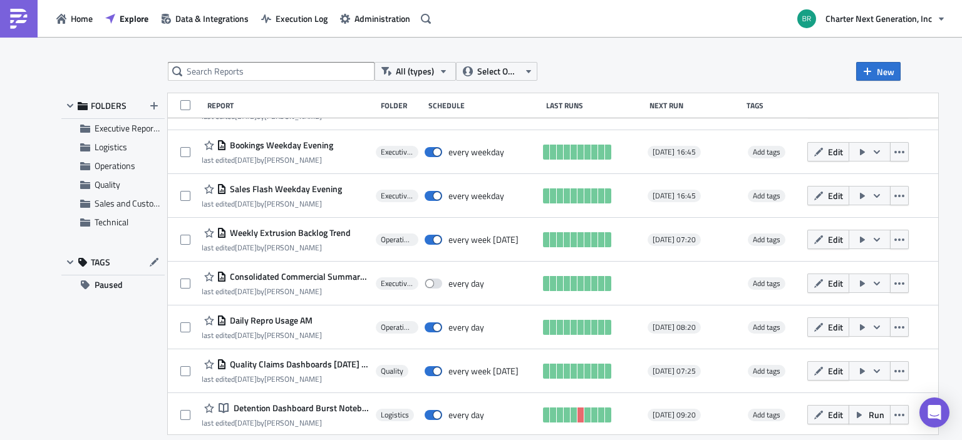
scroll to position [648, 0]
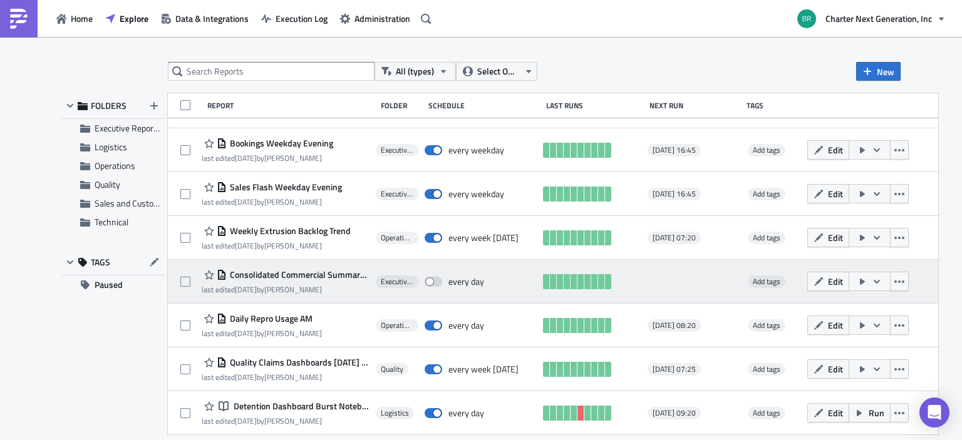
click at [891, 281] on button "button" at bounding box center [870, 281] width 42 height 19
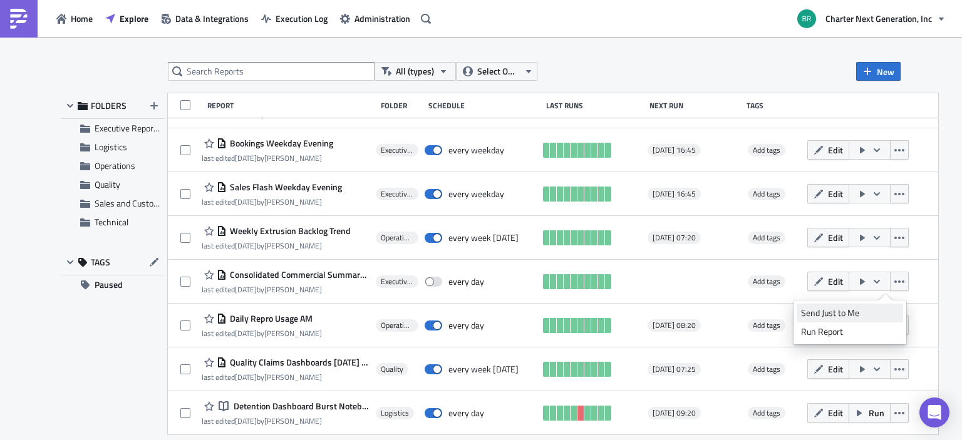
click at [860, 316] on div "Send Just to Me" at bounding box center [850, 313] width 98 height 13
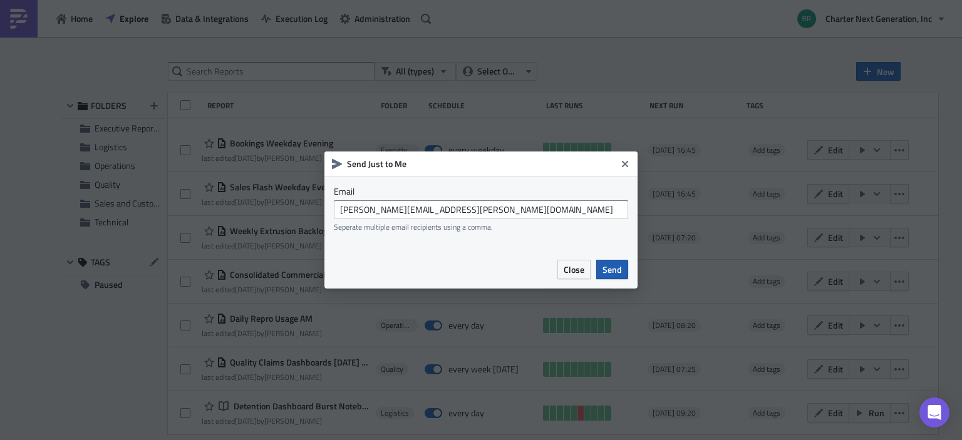
click at [611, 271] on span "Send" at bounding box center [612, 269] width 19 height 13
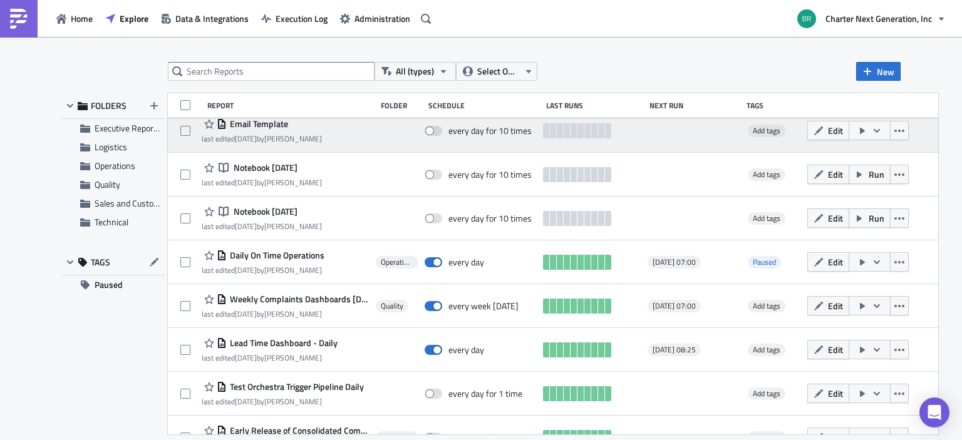
scroll to position [0, 0]
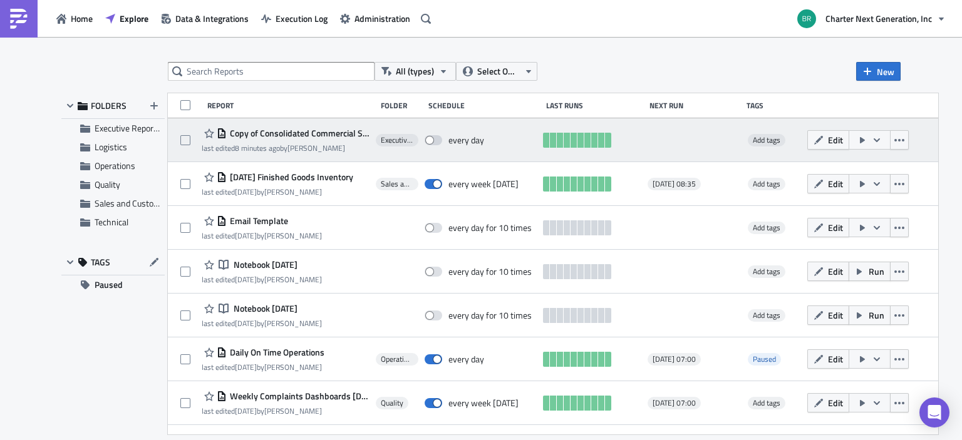
click at [886, 142] on button "button" at bounding box center [870, 139] width 42 height 19
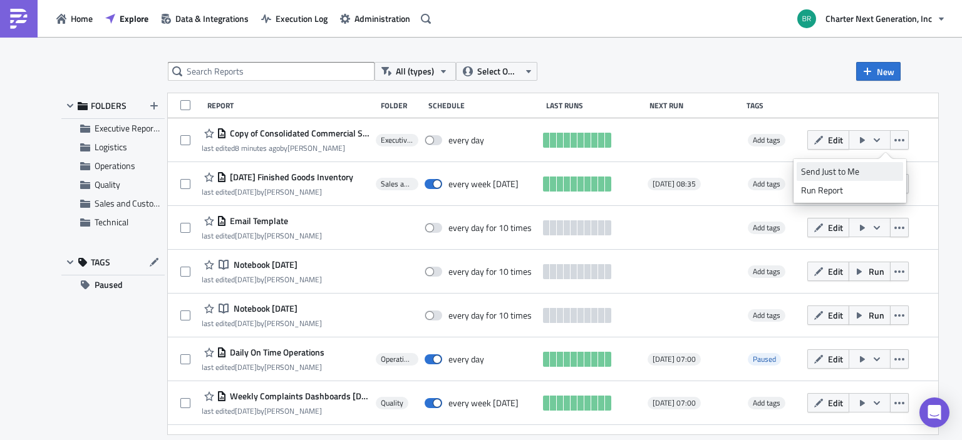
click at [865, 171] on div "Send Just to Me" at bounding box center [850, 171] width 98 height 13
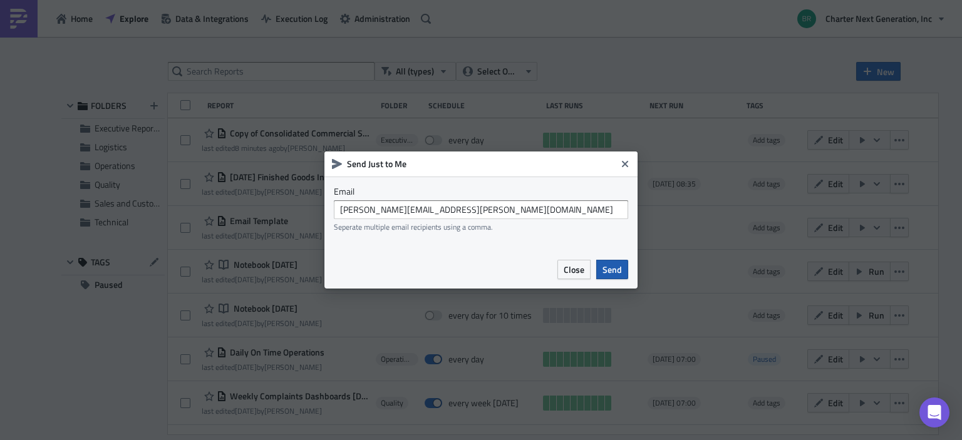
click at [612, 274] on span "Send" at bounding box center [612, 269] width 19 height 13
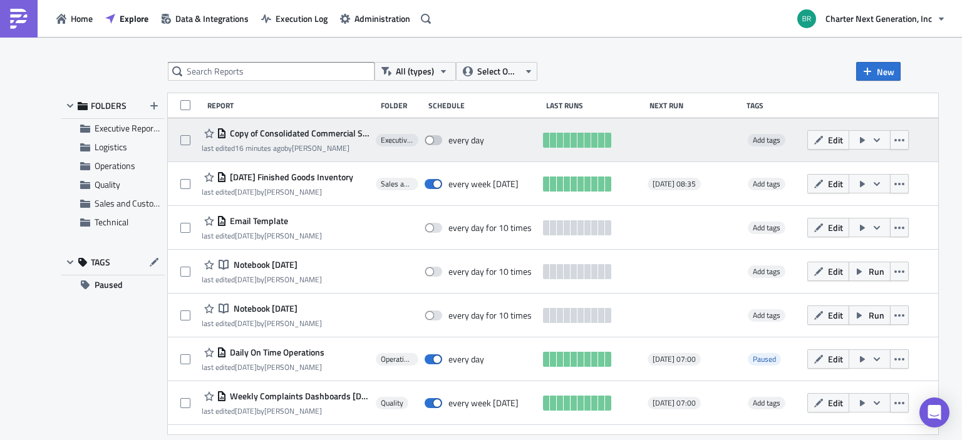
click at [435, 140] on span at bounding box center [434, 140] width 18 height 10
click at [435, 140] on input "checkbox" at bounding box center [431, 141] width 8 height 8
checkbox input "true"
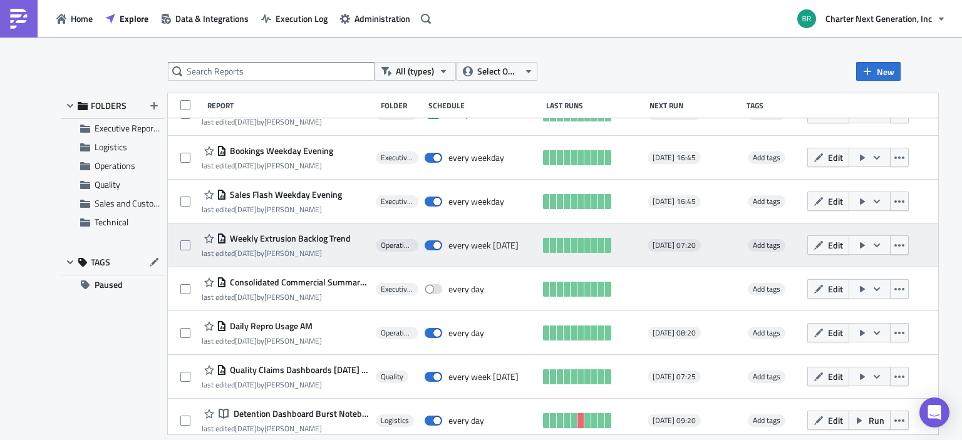
scroll to position [648, 0]
